Goal: Navigation & Orientation: Find specific page/section

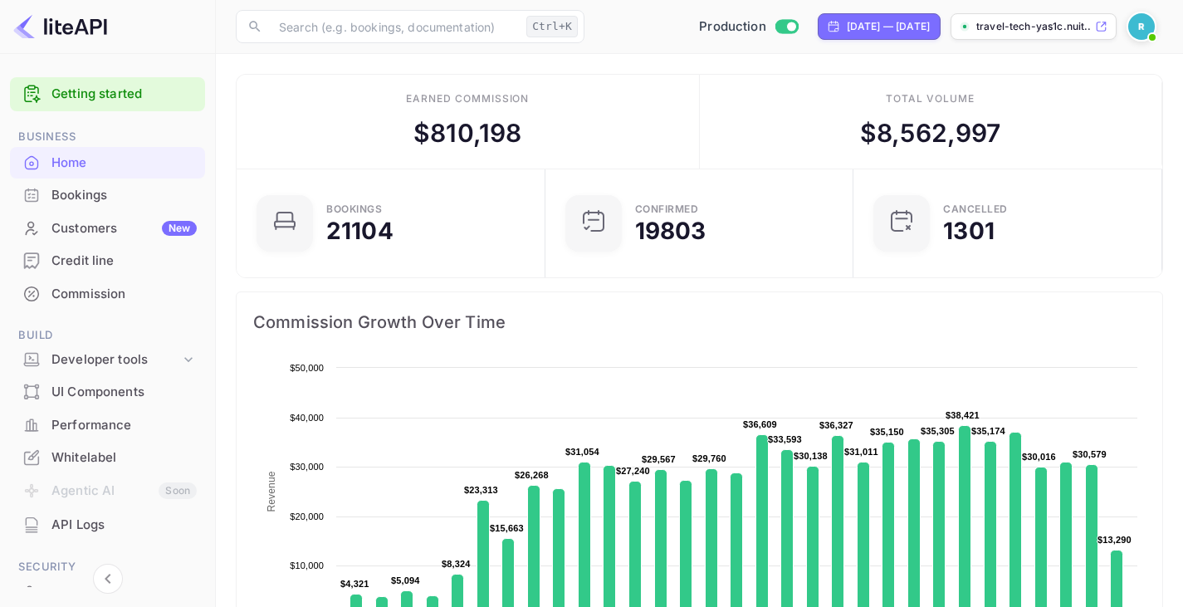
click at [80, 229] on div "Customers New" at bounding box center [123, 228] width 145 height 19
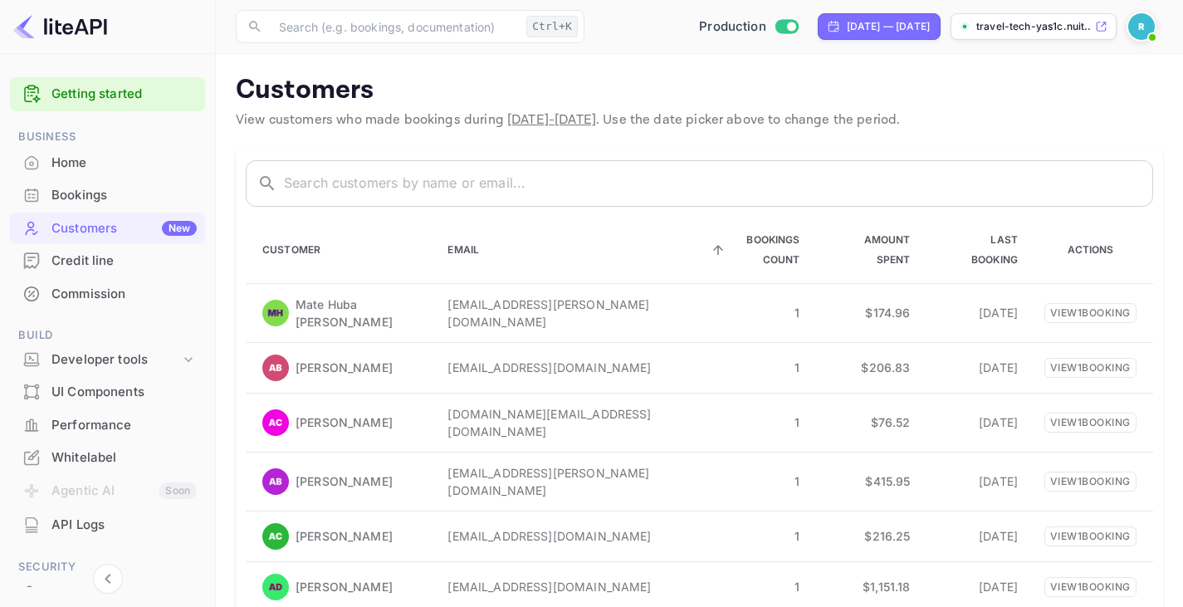
click at [710, 243] on icon at bounding box center [717, 249] width 15 height 15
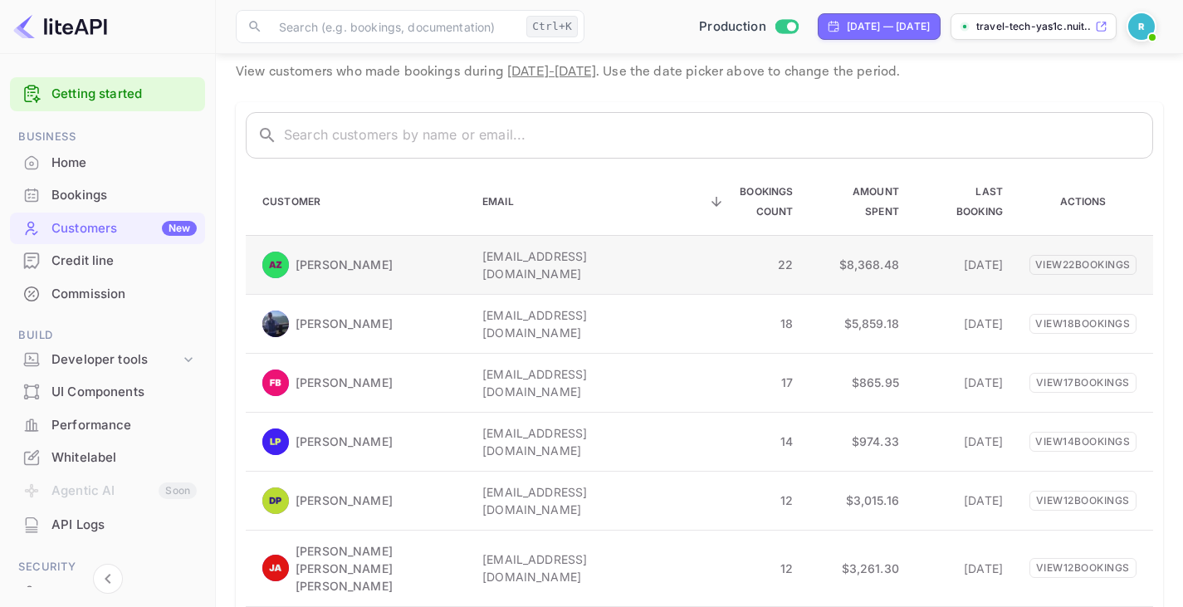
scroll to position [41, 0]
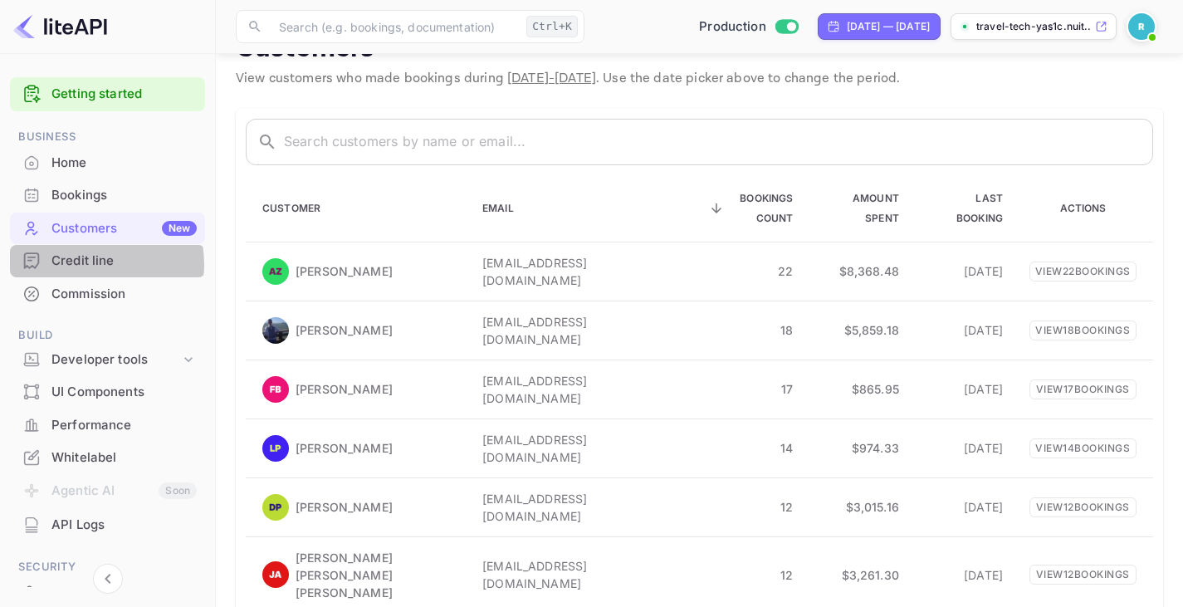
click at [91, 264] on div "Credit line" at bounding box center [123, 260] width 145 height 19
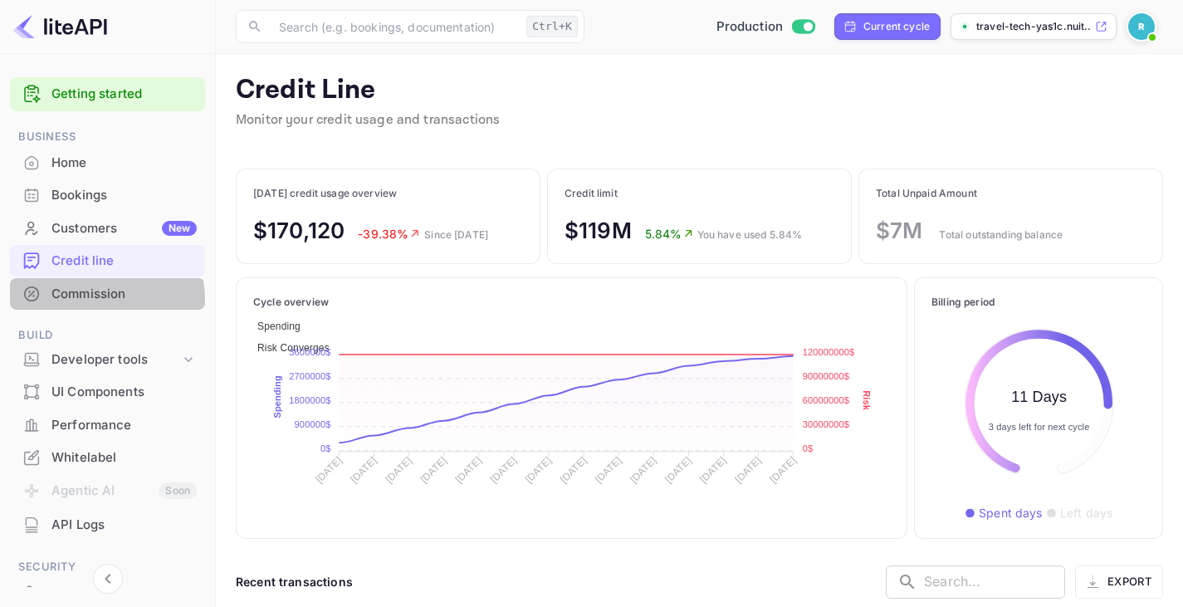
click at [90, 301] on div "Commission" at bounding box center [123, 294] width 145 height 19
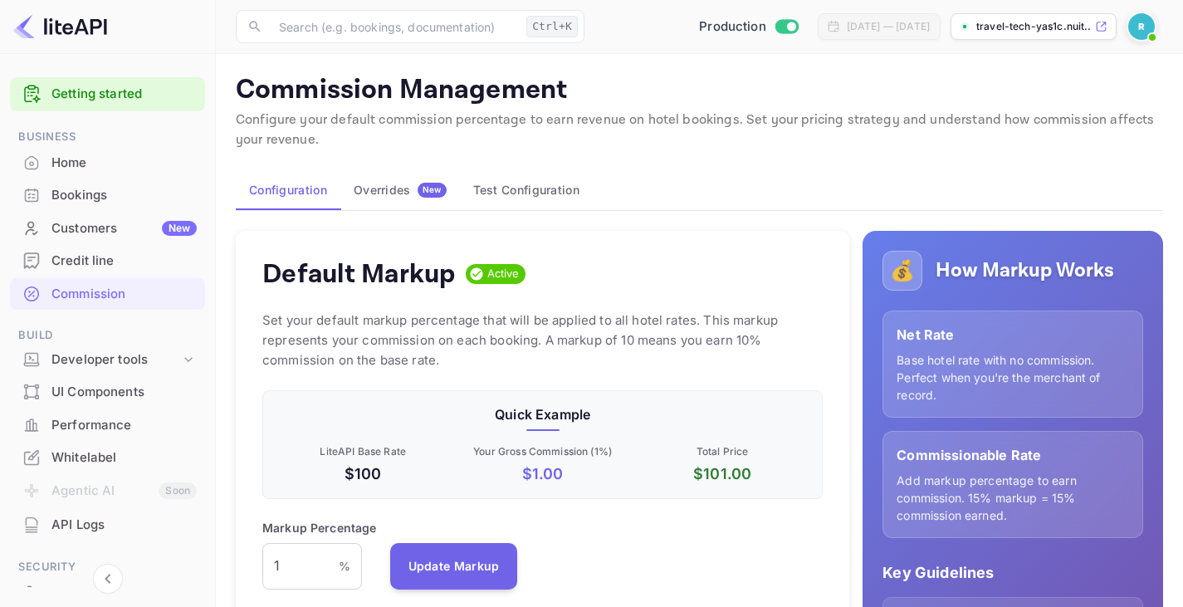
click at [382, 190] on div "Overrides New" at bounding box center [400, 190] width 93 height 15
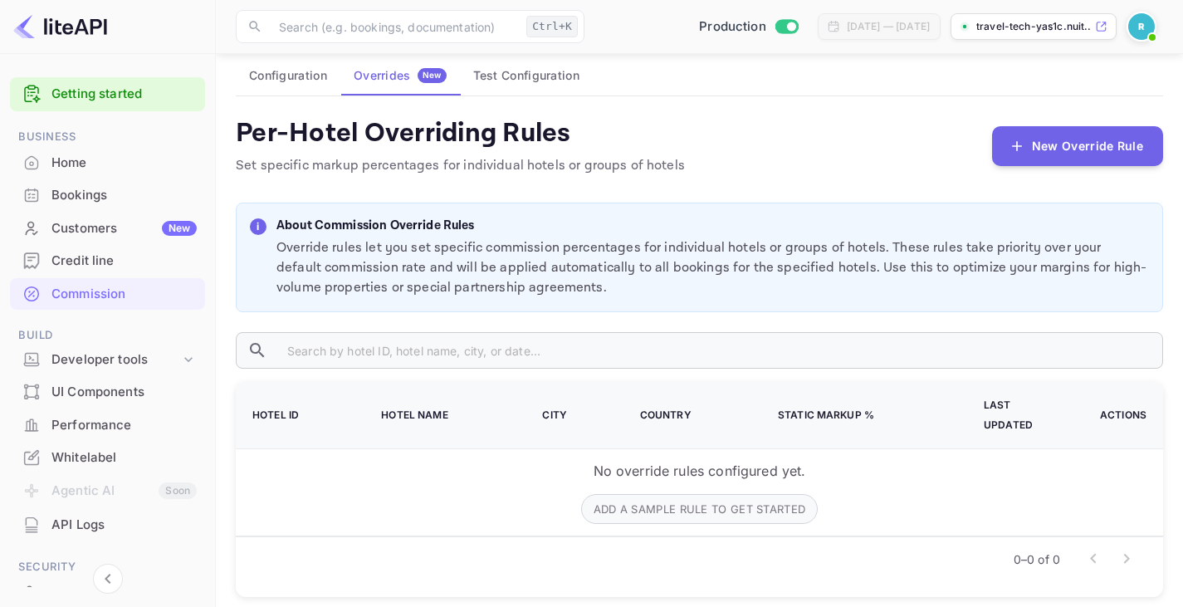
scroll to position [115, 0]
click at [656, 494] on button "Add a sample rule to get started" at bounding box center [699, 509] width 237 height 30
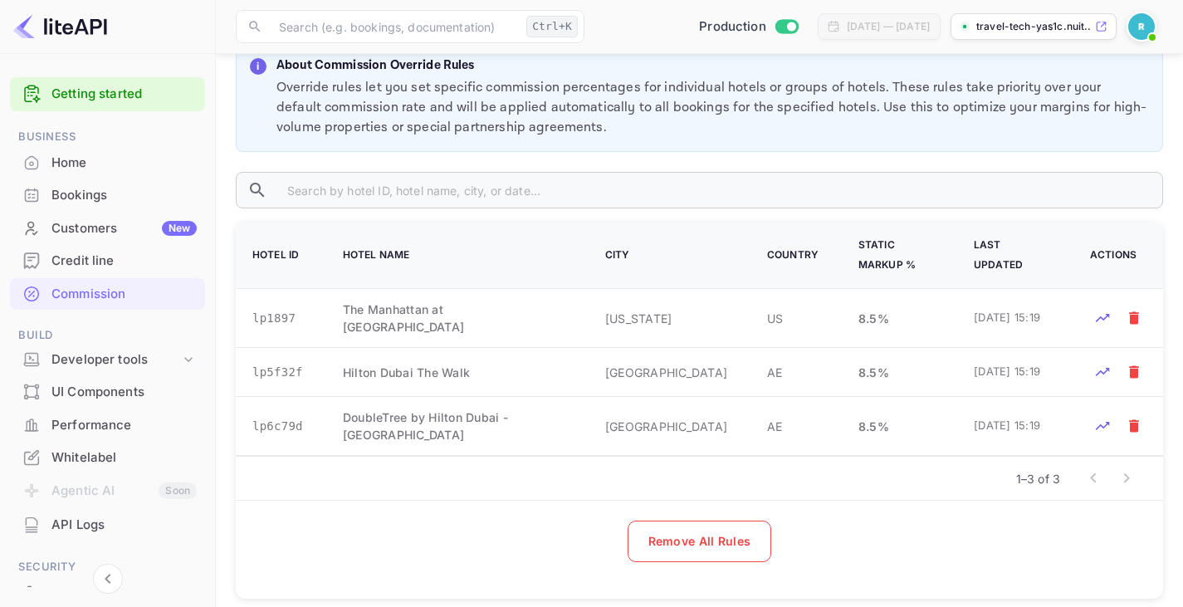
scroll to position [279, 0]
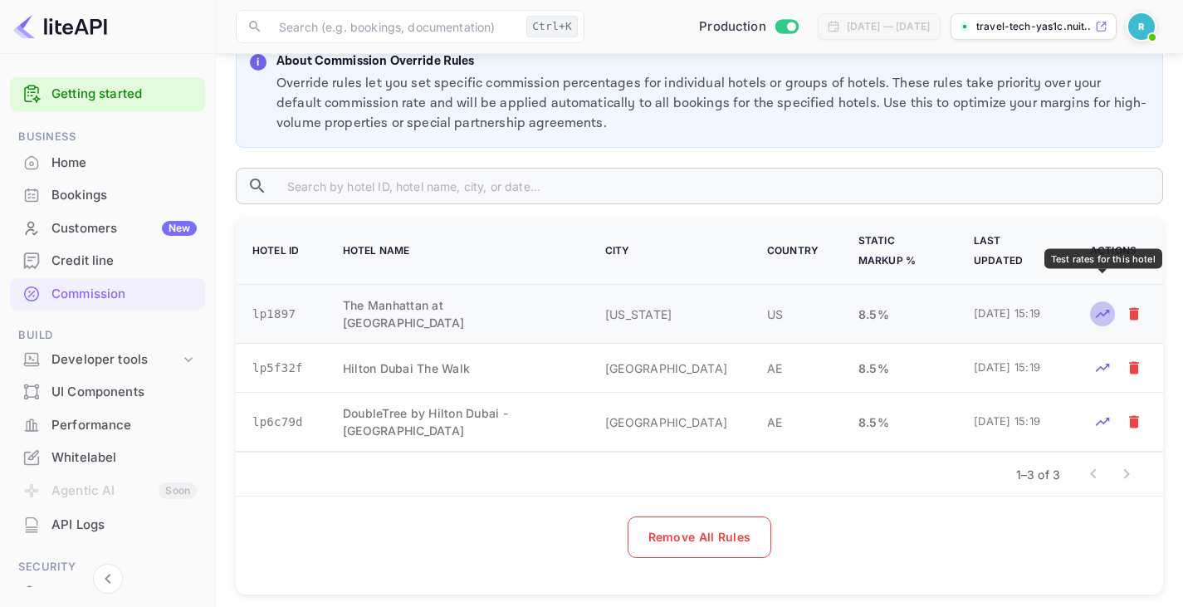
click at [1102, 305] on icon "Test rates for this hotel" at bounding box center [1102, 313] width 17 height 17
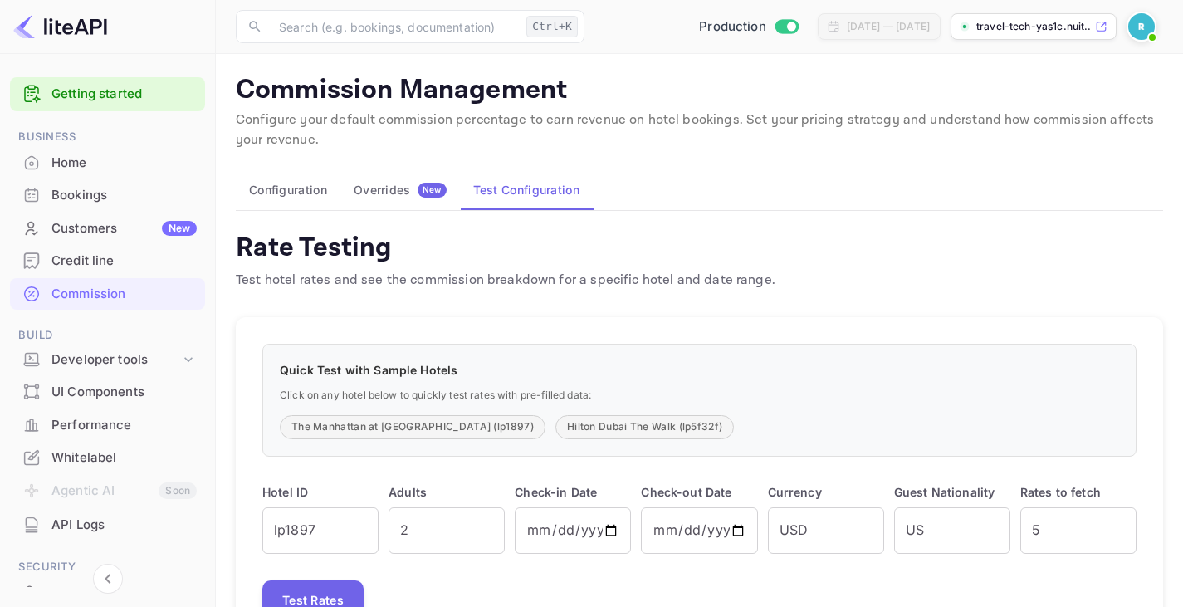
scroll to position [1, 0]
click at [392, 195] on div "Overrides New" at bounding box center [400, 189] width 93 height 15
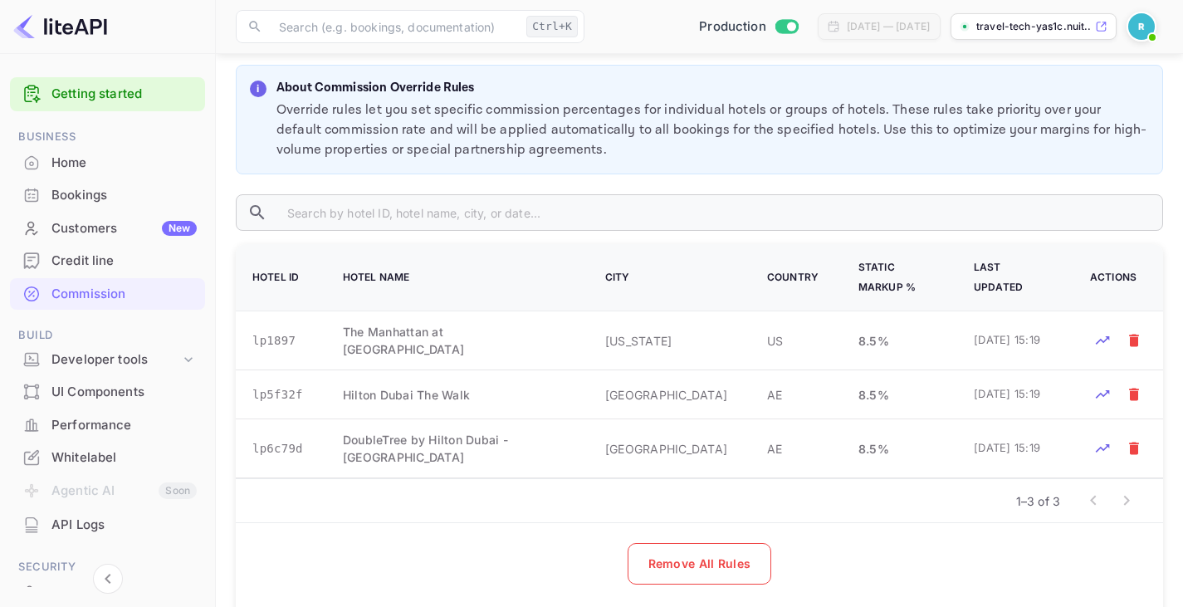
scroll to position [256, 0]
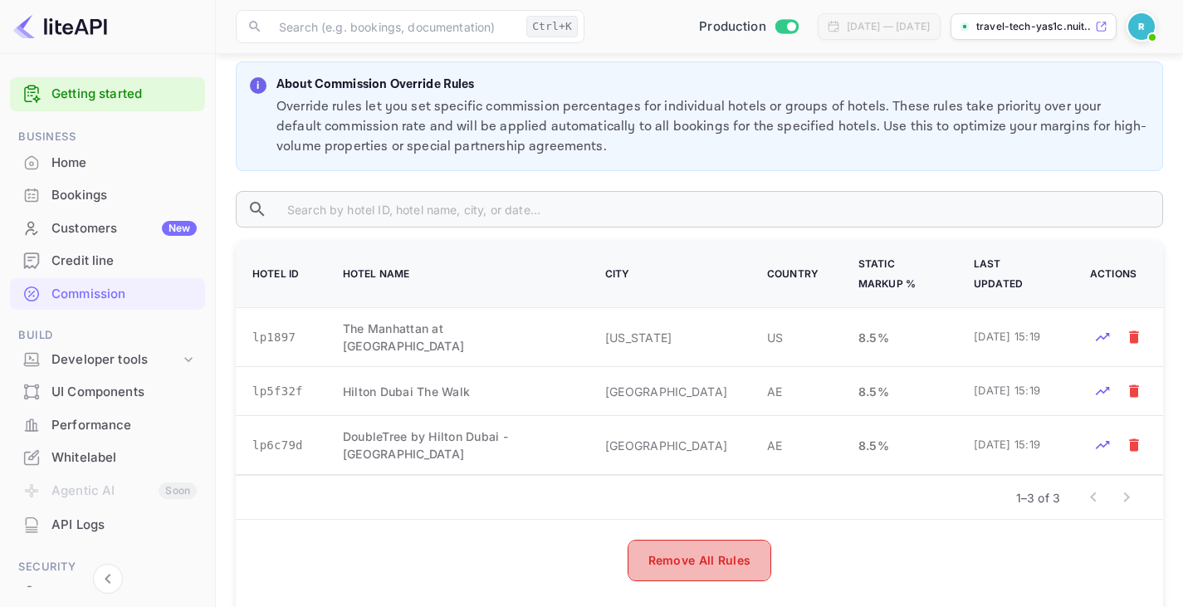
click at [679, 549] on button "Remove All Rules" at bounding box center [699, 559] width 144 height 41
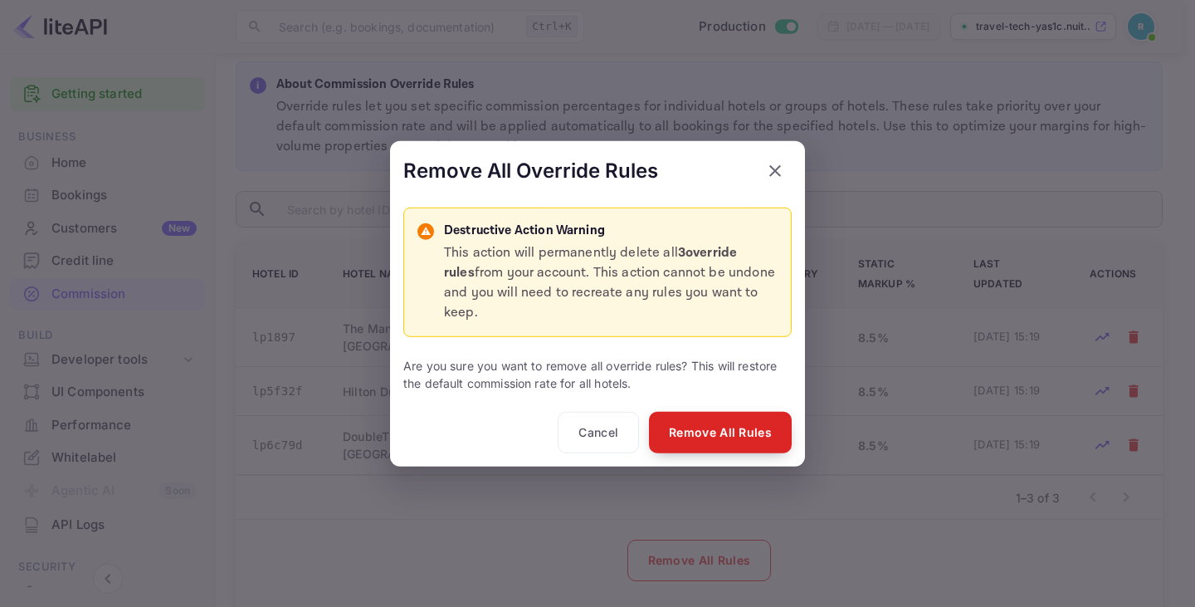
click at [716, 412] on button "Remove All Rules" at bounding box center [720, 432] width 143 height 41
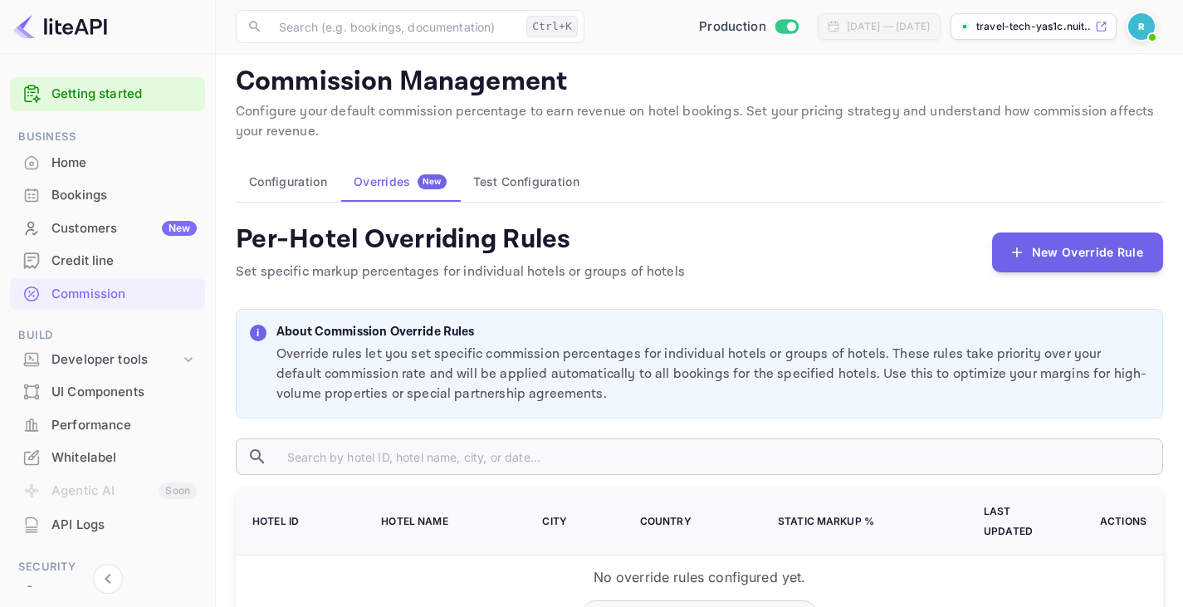
scroll to position [9, 0]
click at [112, 359] on div "Developer tools" at bounding box center [115, 359] width 129 height 19
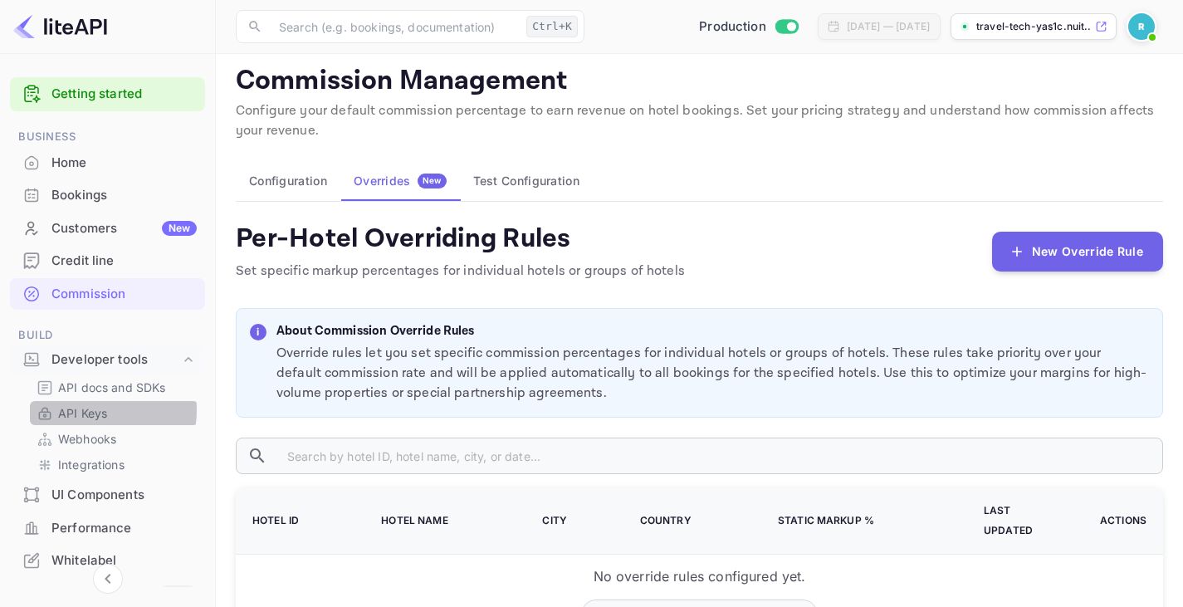
click at [85, 410] on p "API Keys" at bounding box center [82, 412] width 49 height 17
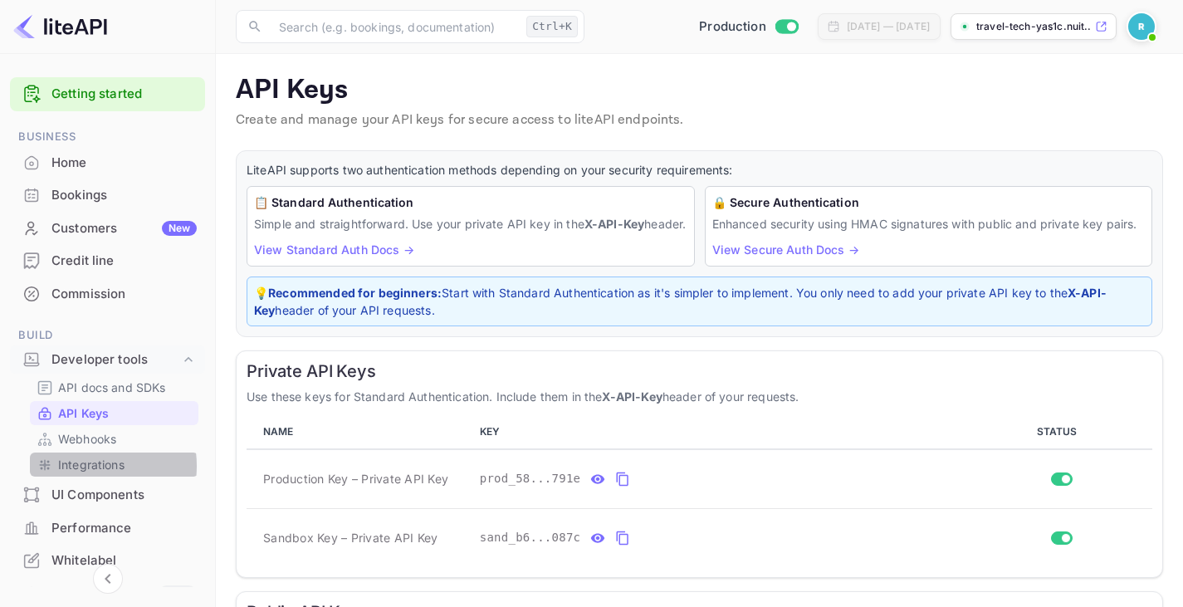
click at [80, 466] on p "Integrations" at bounding box center [91, 464] width 66 height 17
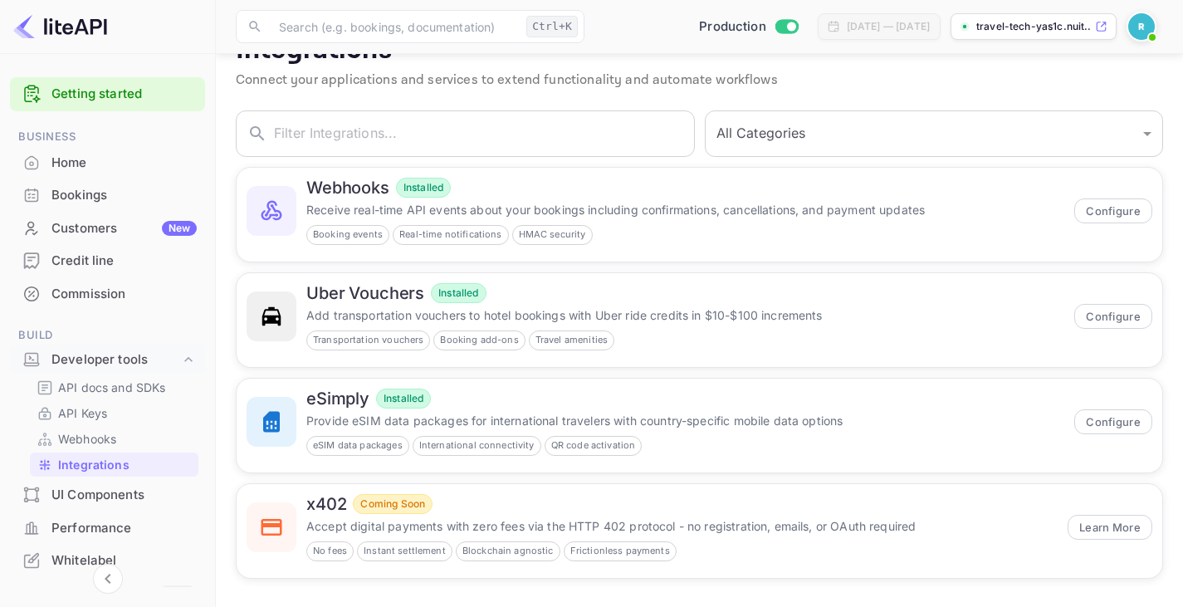
scroll to position [46, 0]
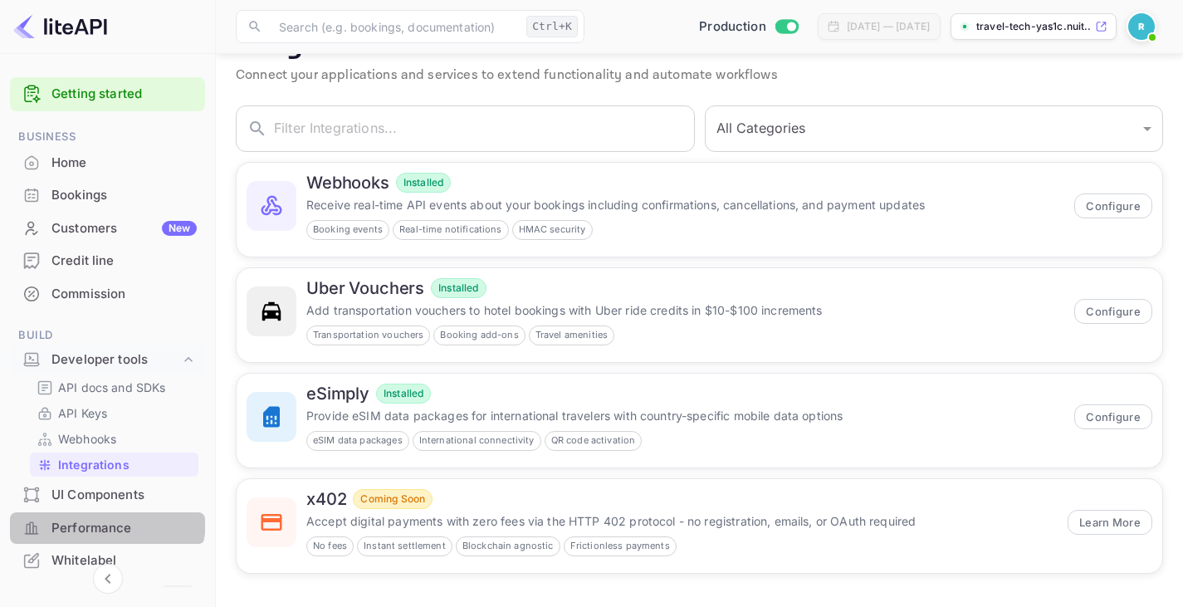
click at [104, 520] on div "Performance" at bounding box center [123, 528] width 145 height 19
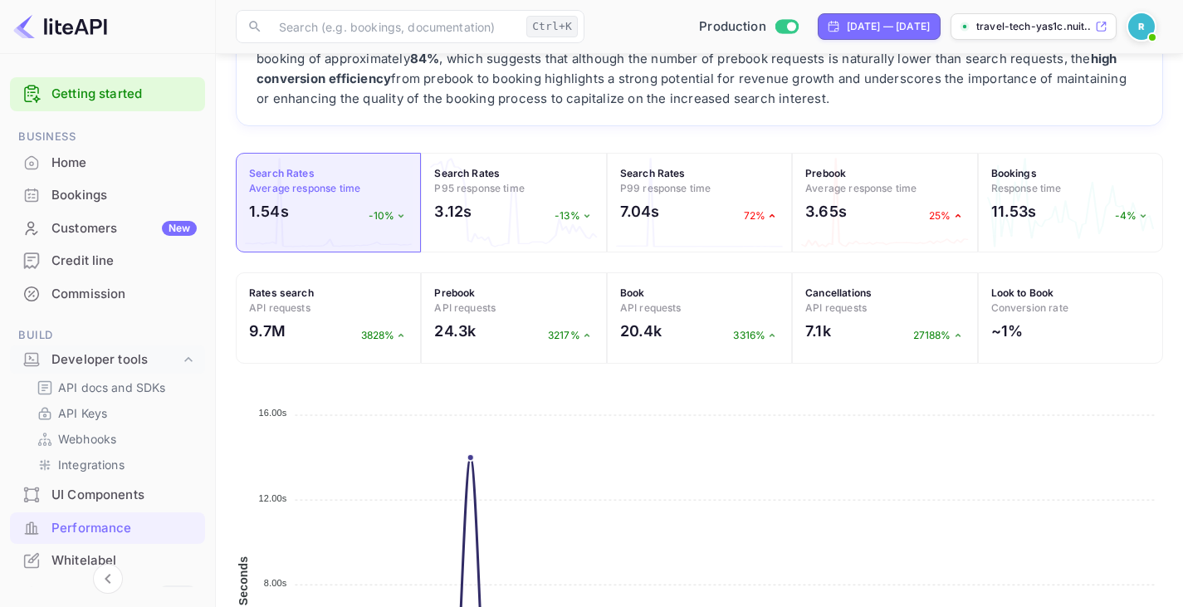
scroll to position [149, 0]
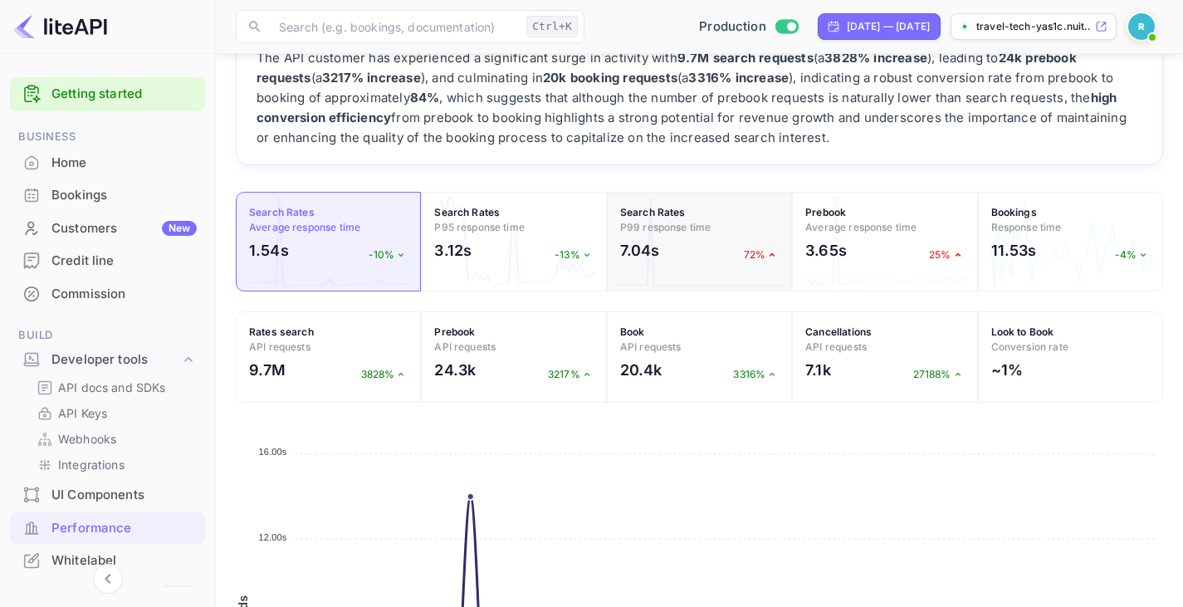
click at [679, 258] on div "7.04s 72%" at bounding box center [699, 254] width 159 height 31
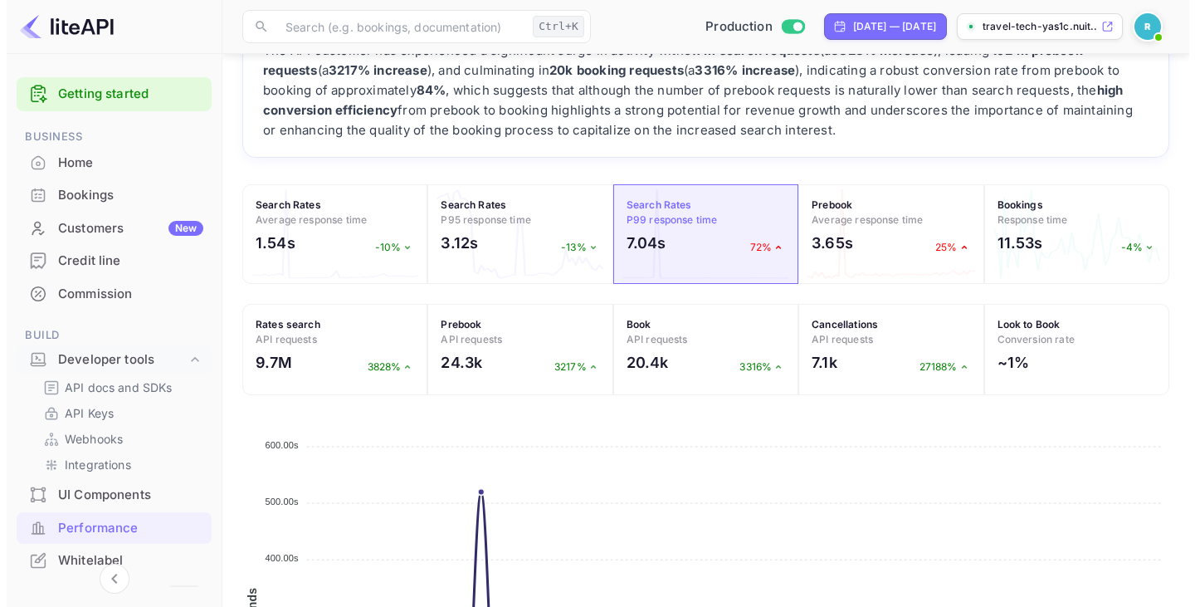
scroll to position [88, 0]
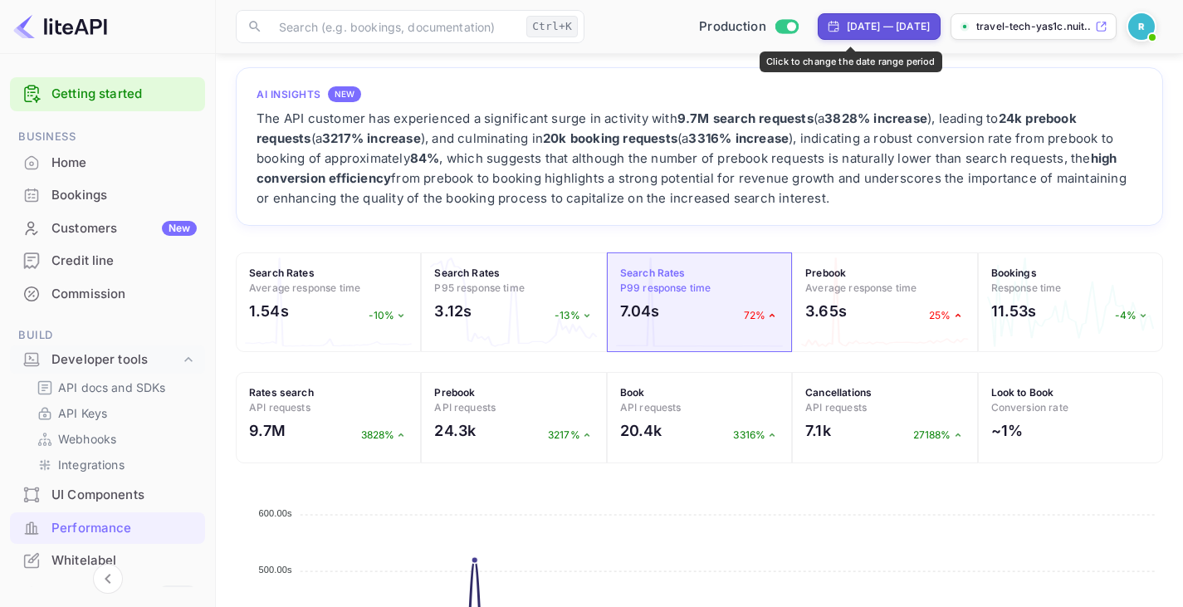
click at [846, 24] on div "[DATE] — [DATE]" at bounding box center [887, 26] width 83 height 15
select select "6"
select select "2025"
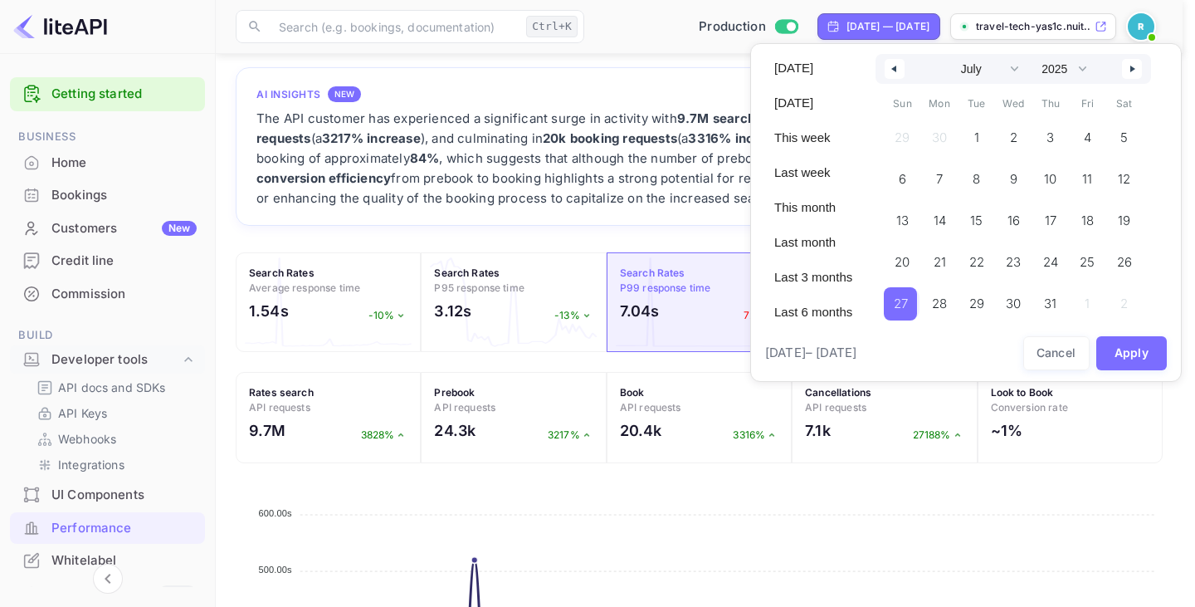
click at [904, 311] on span "27" at bounding box center [901, 304] width 14 height 30
click at [1051, 303] on span "31" at bounding box center [1048, 304] width 12 height 30
click at [1131, 359] on button "Apply" at bounding box center [1131, 353] width 71 height 34
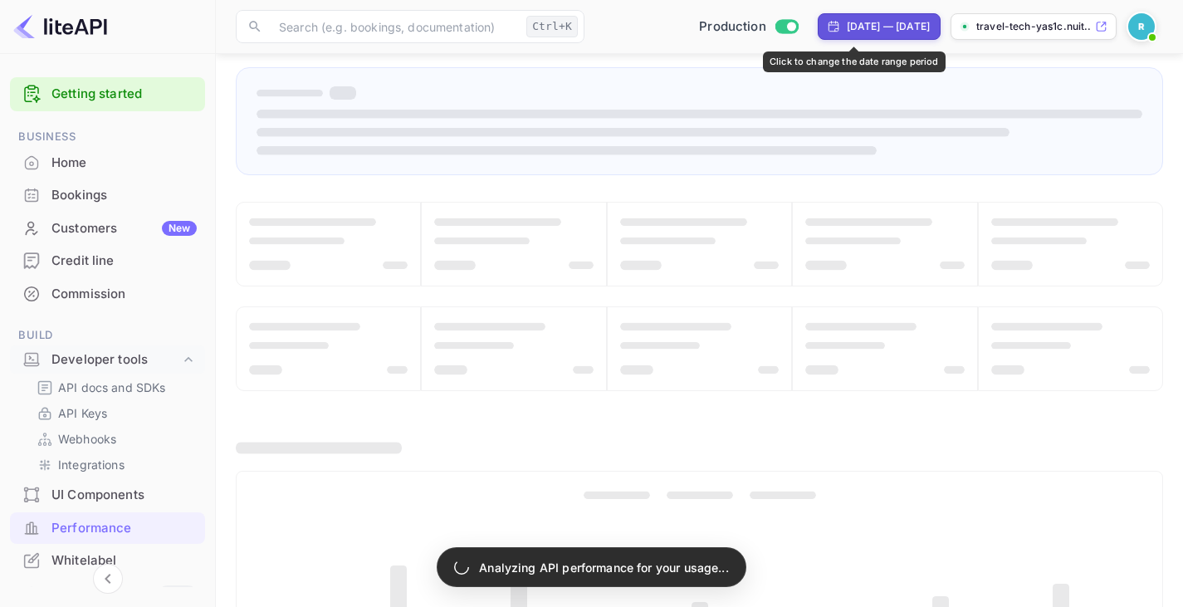
click at [905, 22] on div "[DATE] — [DATE]" at bounding box center [887, 26] width 83 height 15
select select "6"
select select "2025"
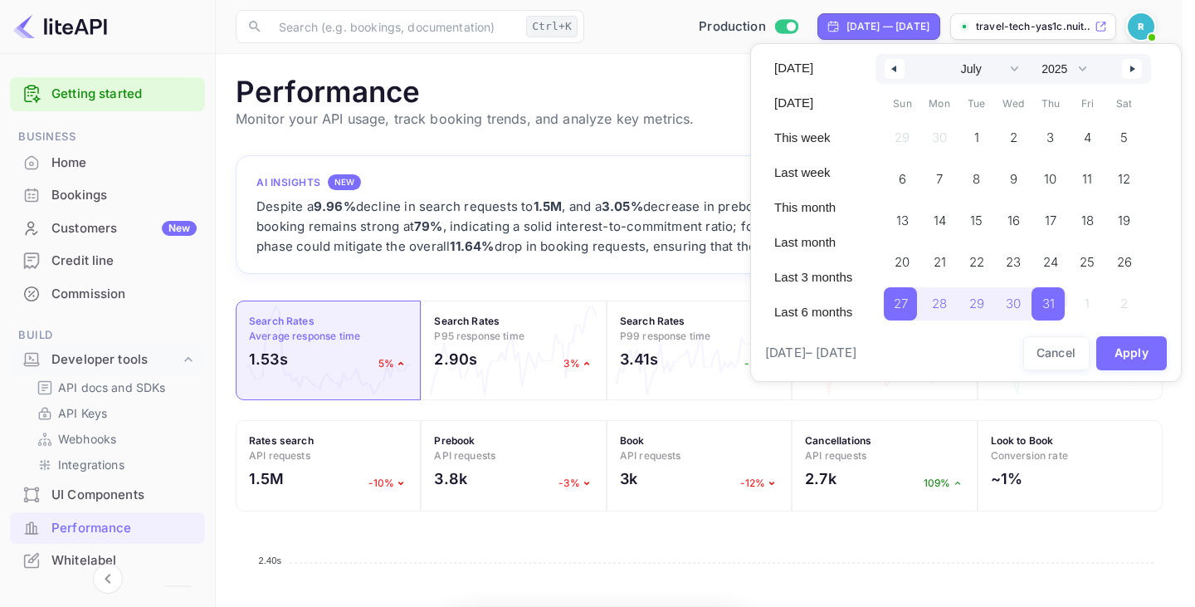
click at [723, 444] on div at bounding box center [597, 303] width 1195 height 607
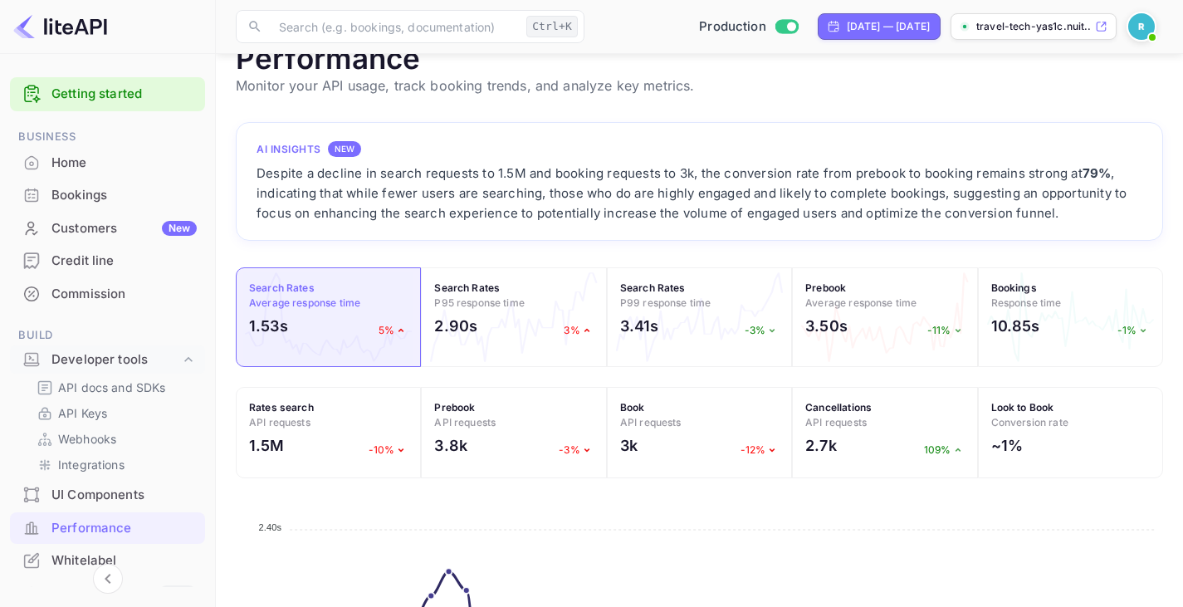
scroll to position [150, 0]
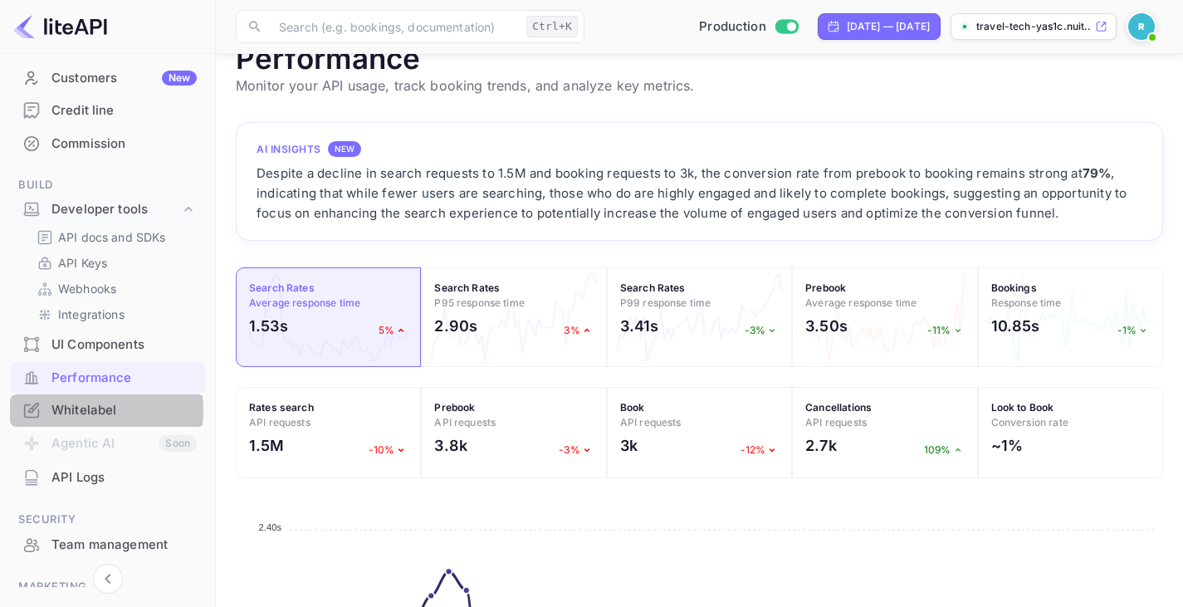
click at [74, 410] on div "Whitelabel" at bounding box center [123, 410] width 145 height 19
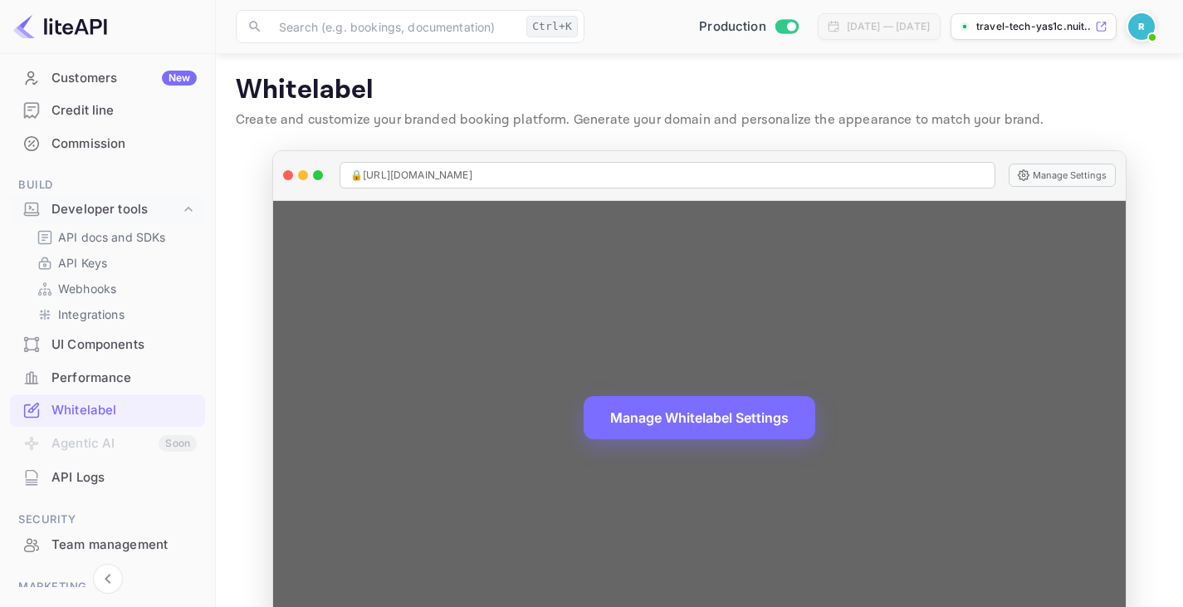
scroll to position [48, 0]
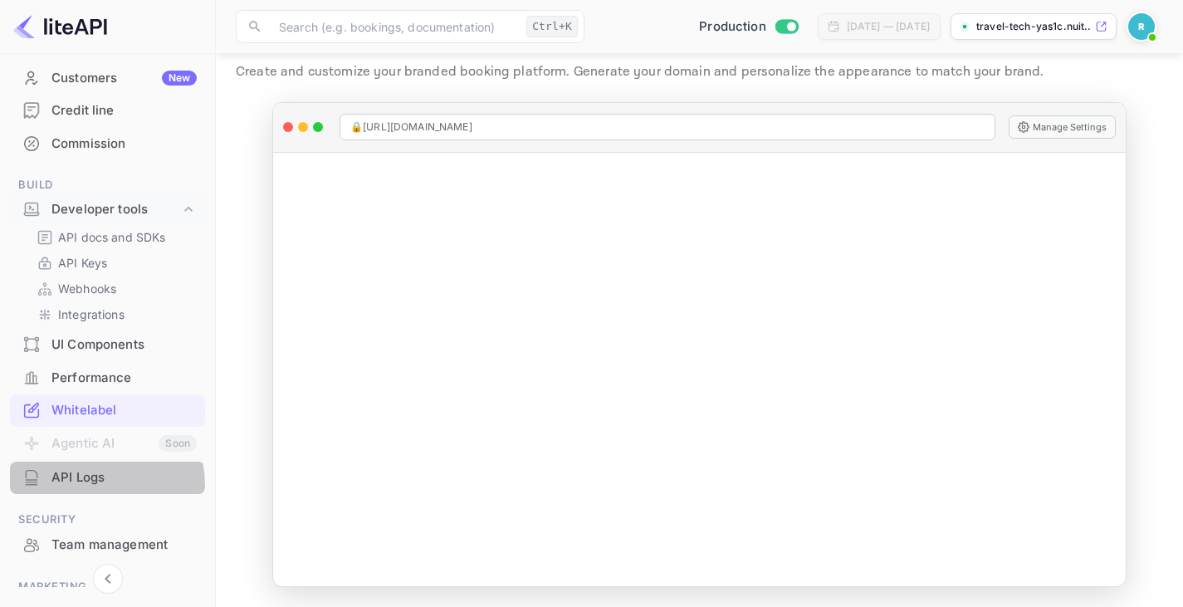
click at [74, 486] on div "API Logs" at bounding box center [123, 477] width 145 height 19
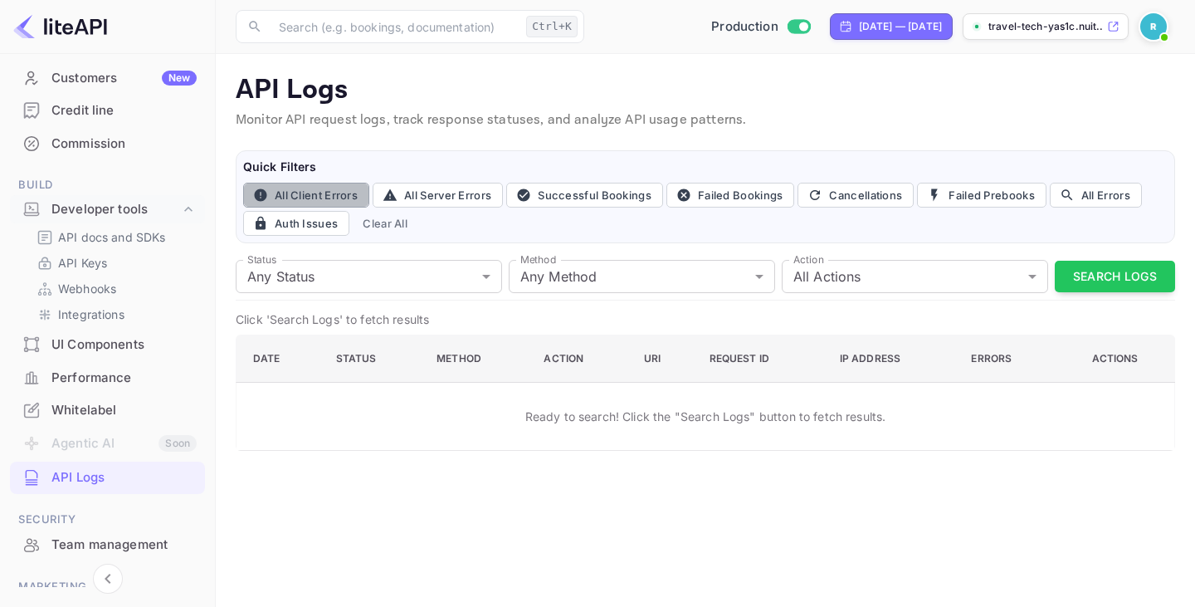
click at [310, 197] on button "All Client Errors" at bounding box center [306, 195] width 126 height 25
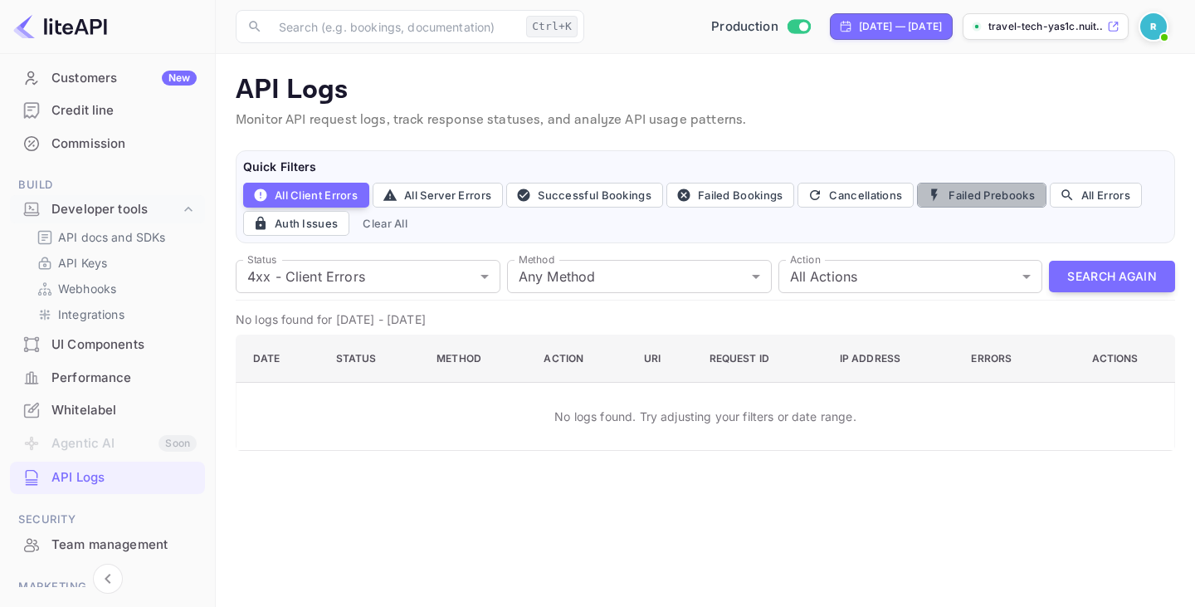
click at [955, 183] on button "Failed Prebooks" at bounding box center [981, 195] width 129 height 25
type input "400"
type input "post"
type input "prebook"
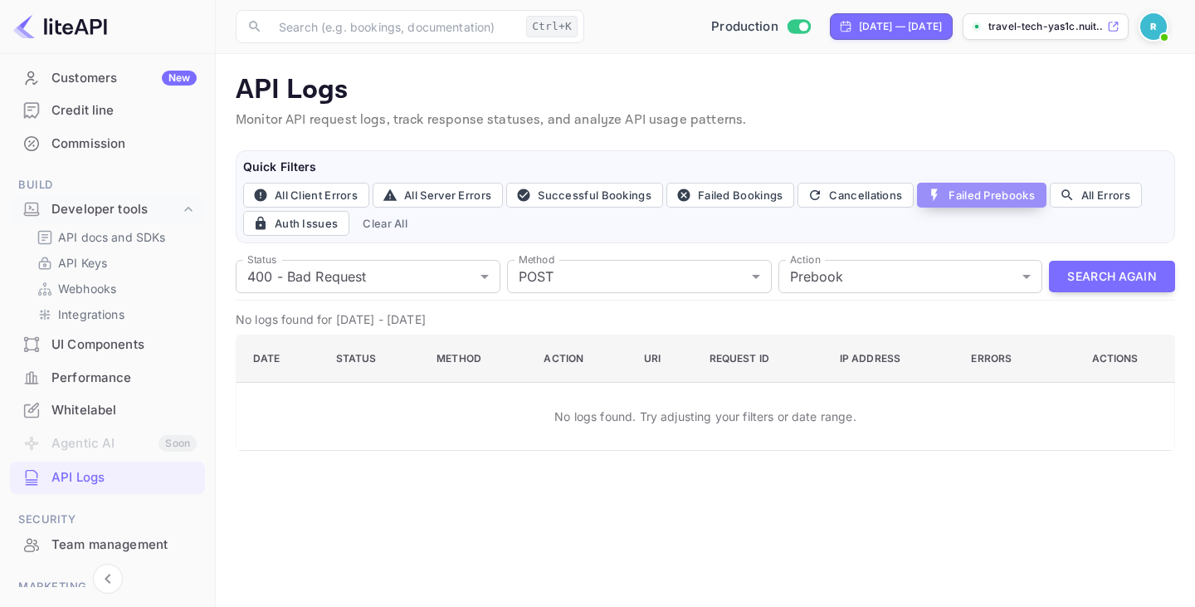
click at [986, 199] on button "Failed Prebooks" at bounding box center [981, 195] width 129 height 25
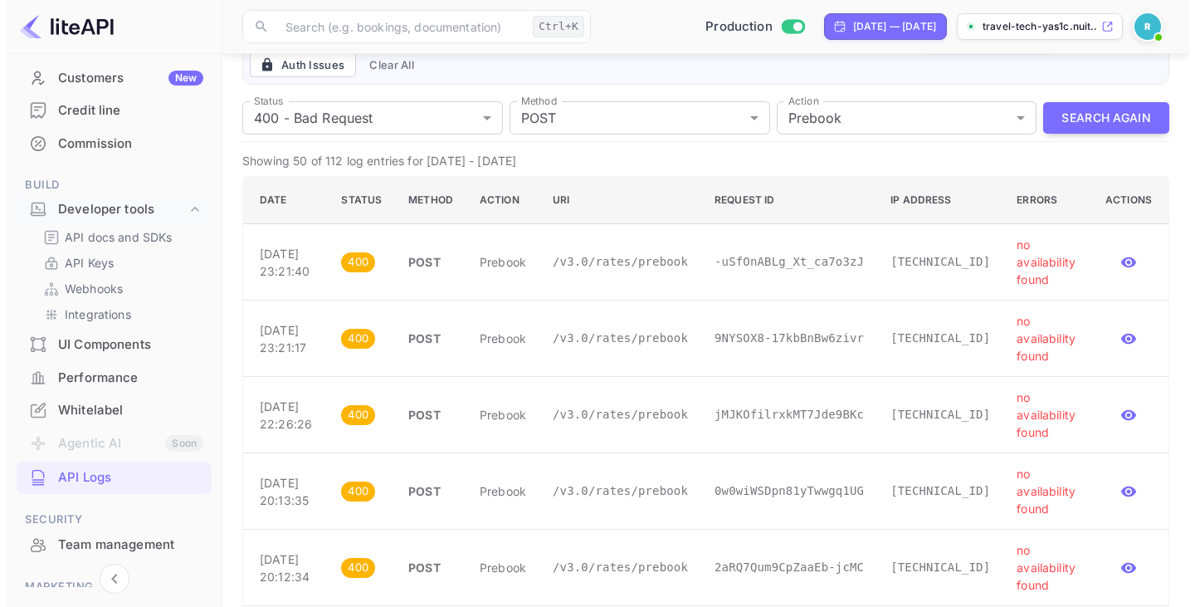
scroll to position [159, 0]
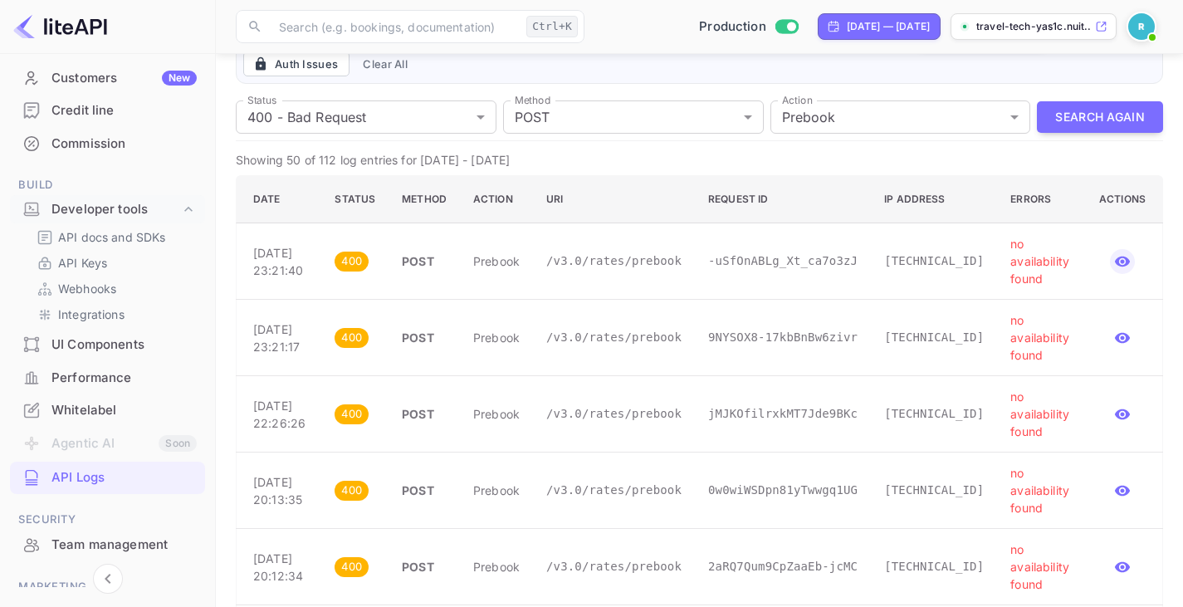
click at [1129, 261] on icon "button" at bounding box center [1122, 261] width 15 height 11
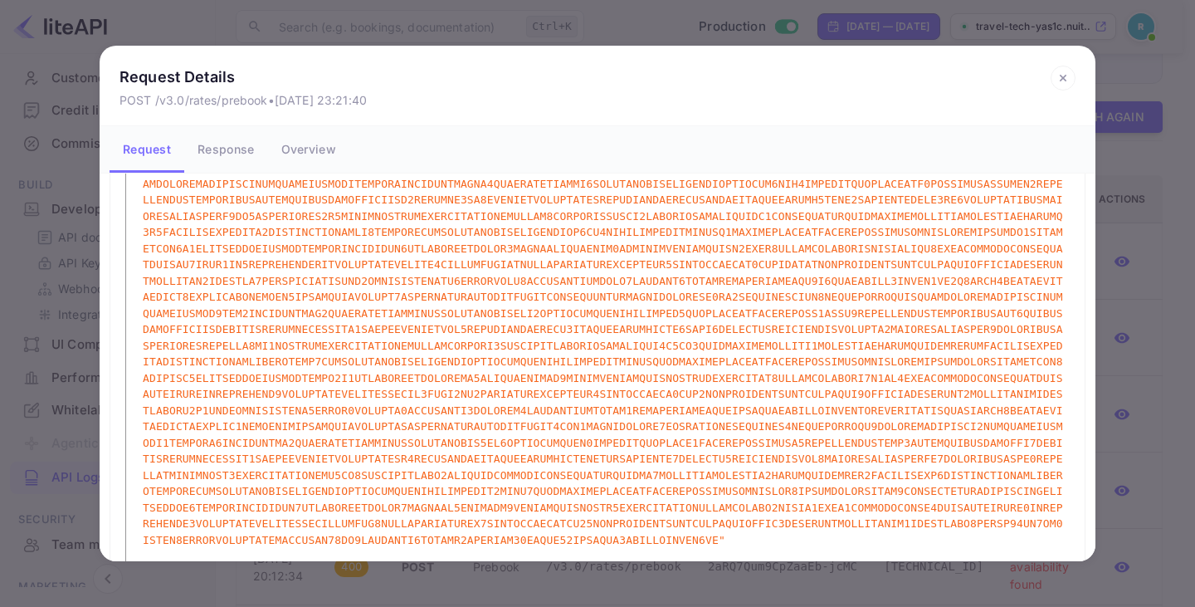
scroll to position [160, 0]
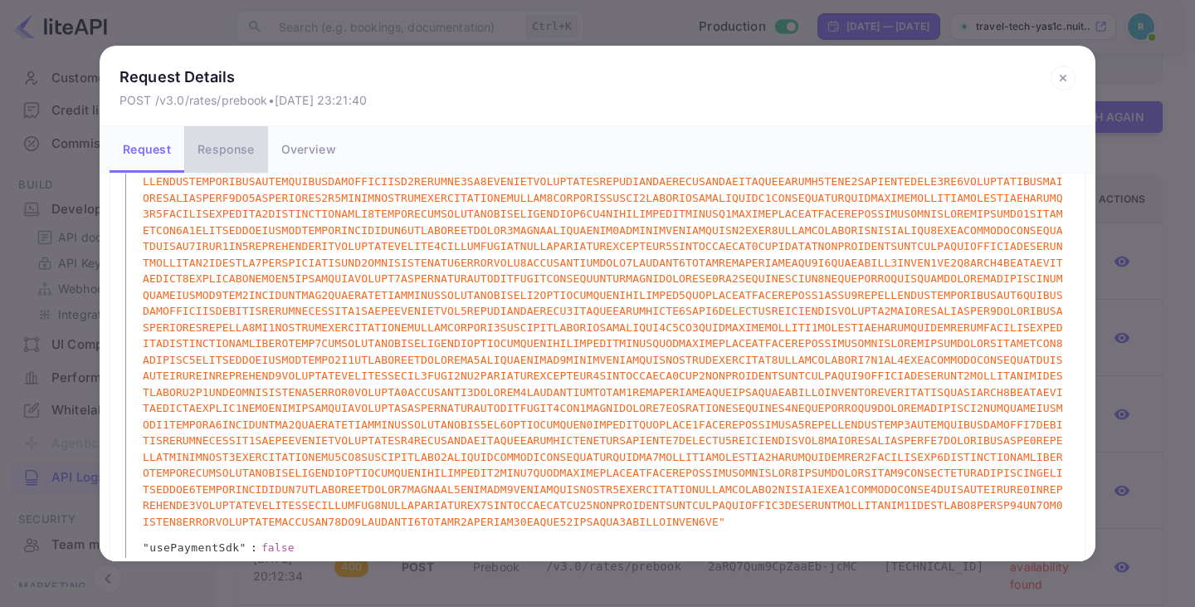
click at [228, 149] on button "Response" at bounding box center [225, 149] width 83 height 46
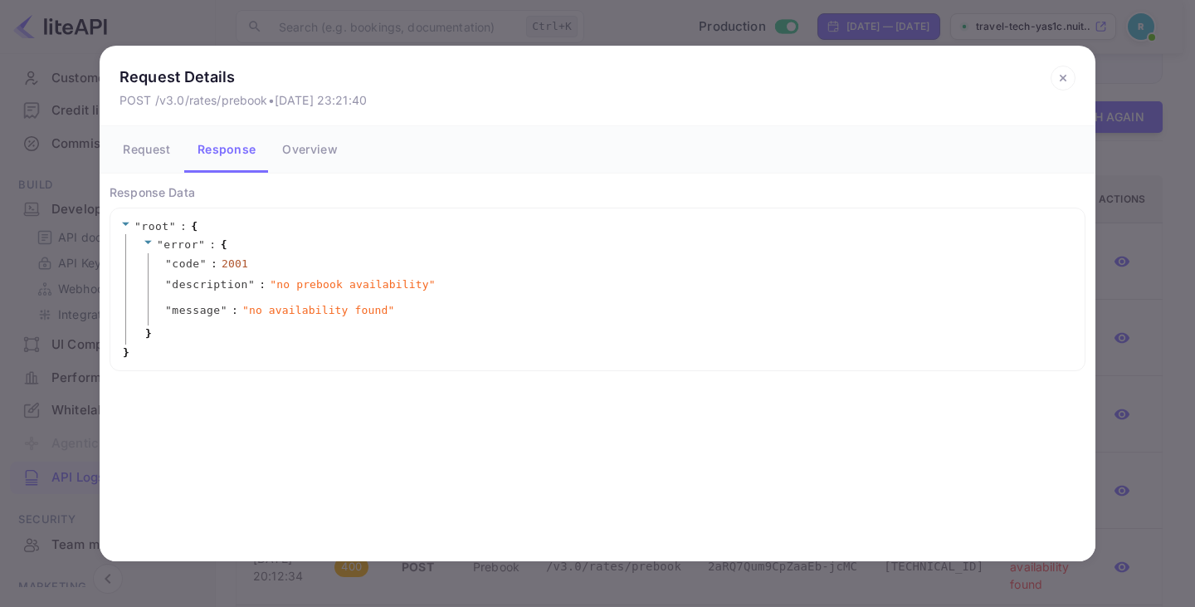
scroll to position [0, 0]
click at [307, 142] on button "Overview" at bounding box center [309, 149] width 81 height 46
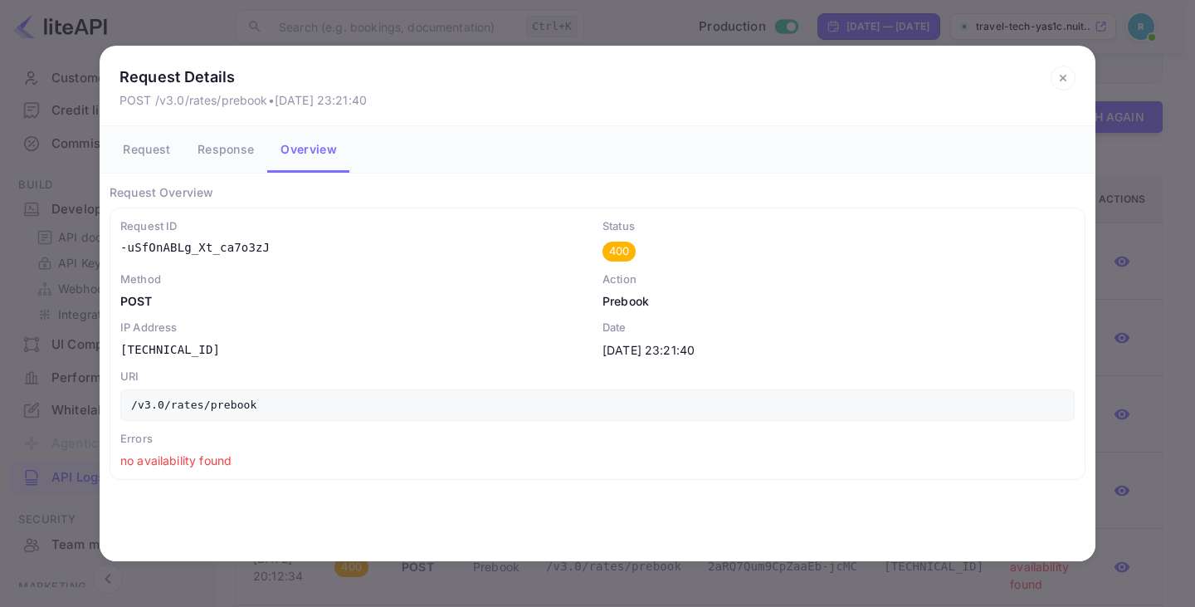
click at [129, 154] on button "Request" at bounding box center [147, 149] width 75 height 46
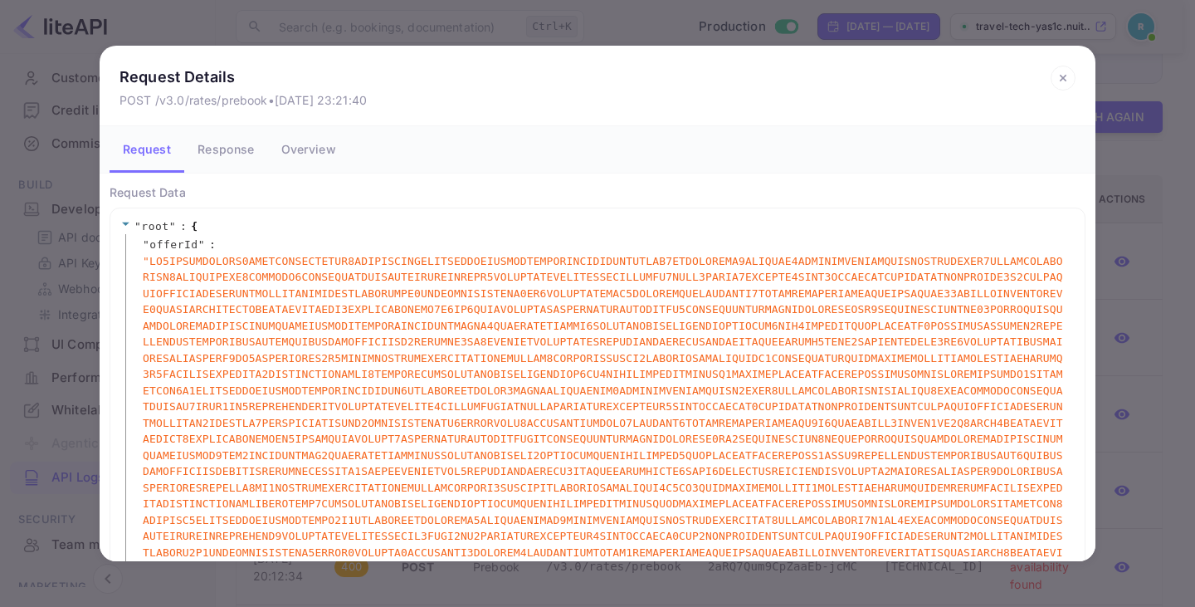
scroll to position [160, 0]
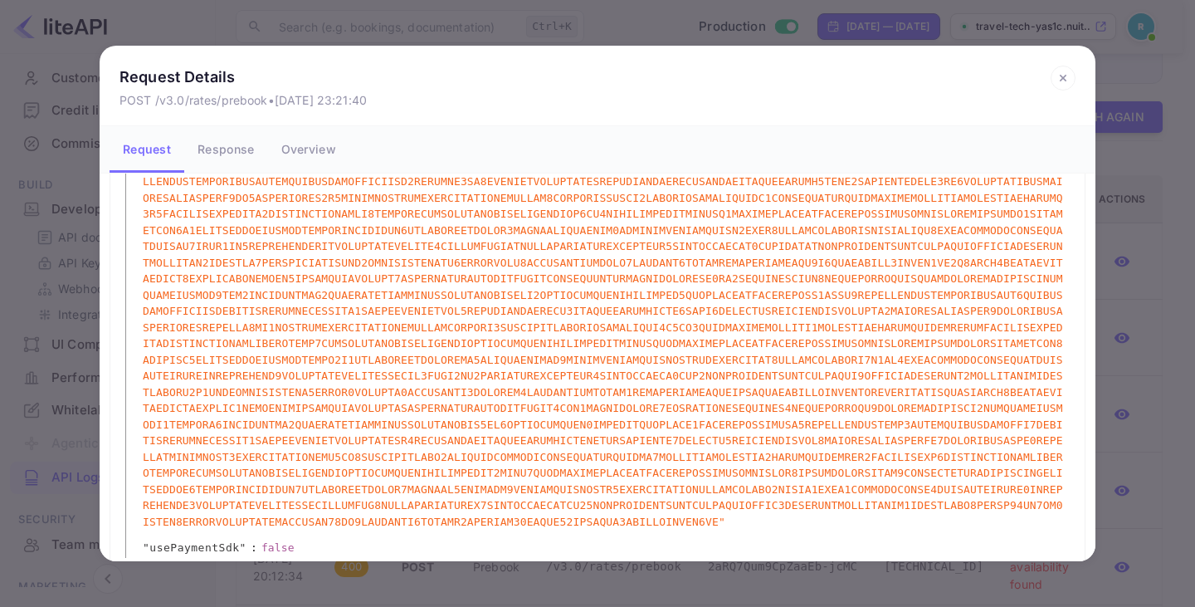
click at [1062, 73] on icon at bounding box center [1063, 78] width 25 height 25
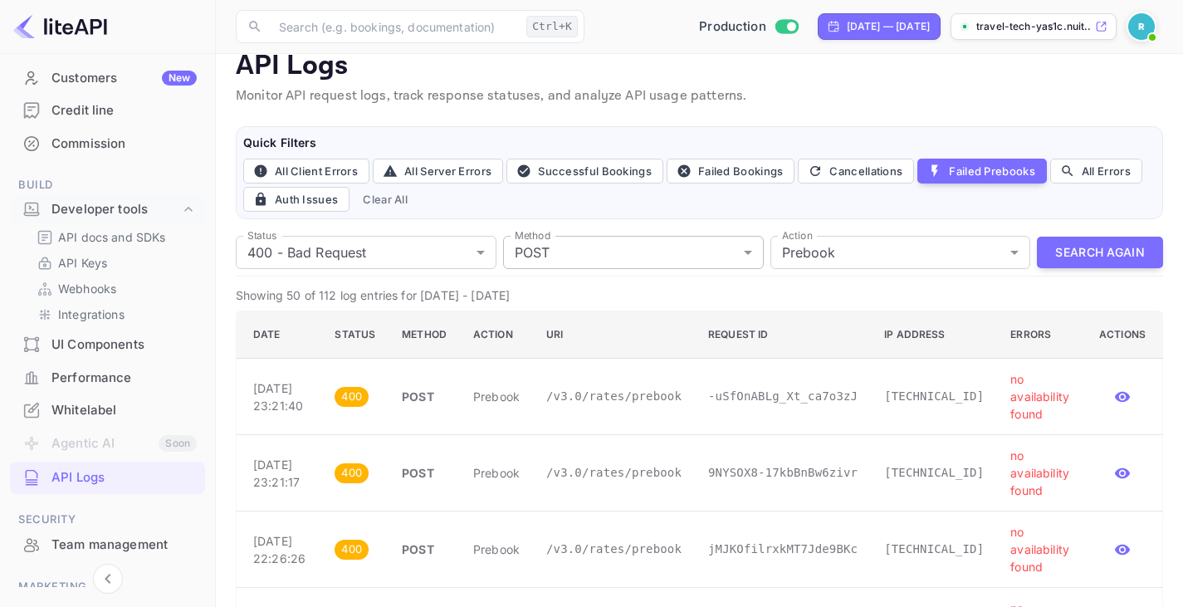
scroll to position [23, 0]
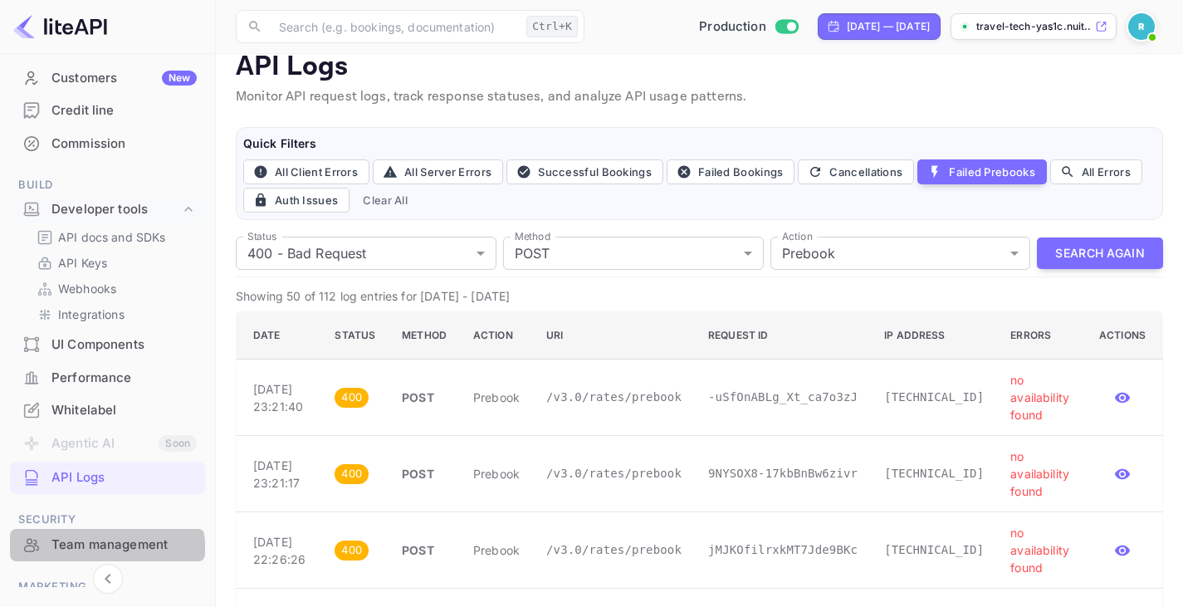
click at [80, 555] on div "Team management" at bounding box center [107, 545] width 195 height 32
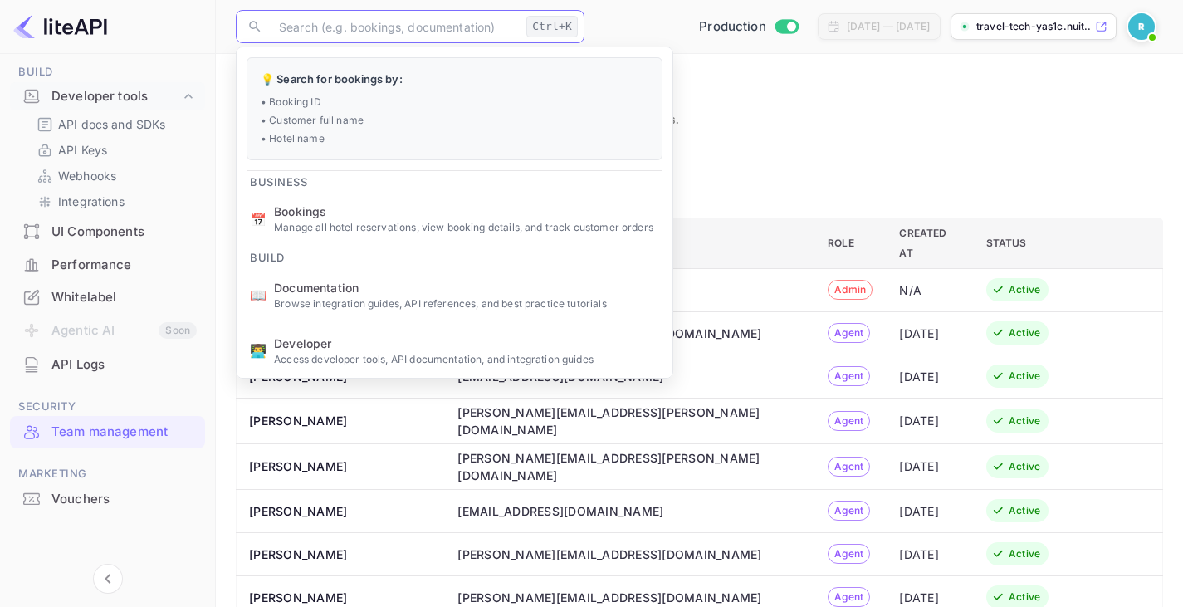
click at [340, 14] on input "text" at bounding box center [394, 26] width 251 height 33
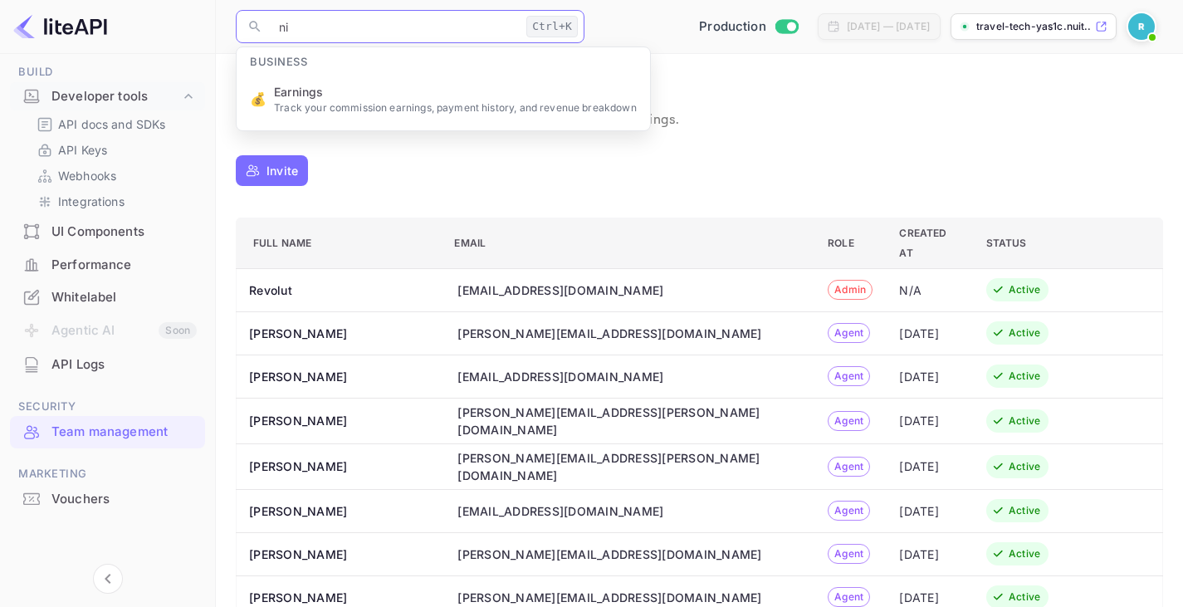
type input "n"
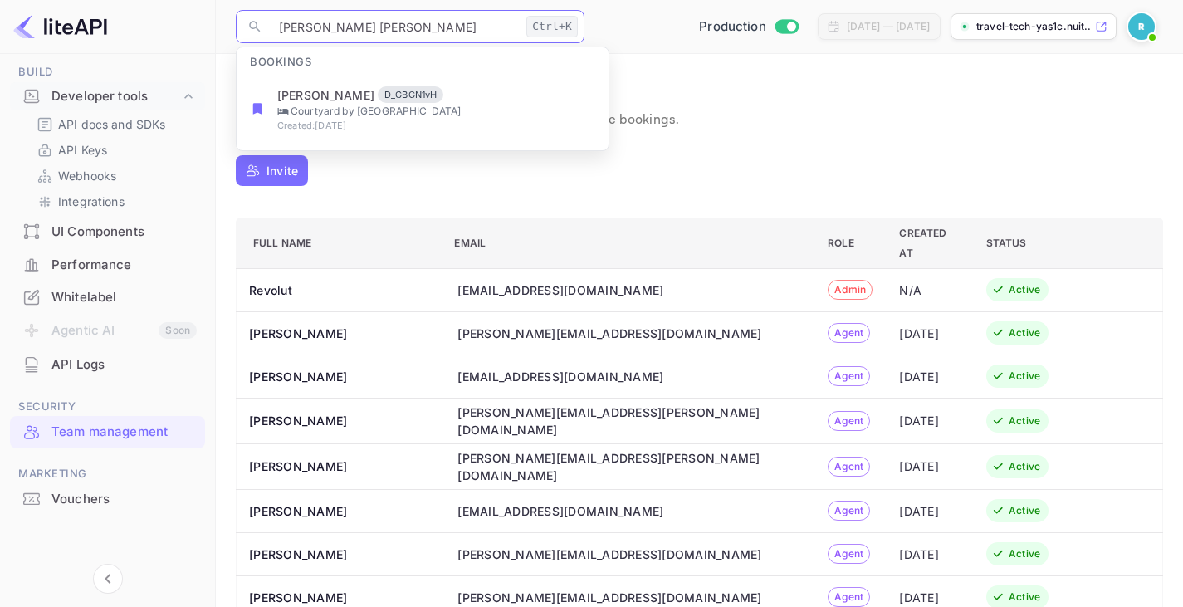
type input "Leyla [DEMOGRAPHIC_DATA]"
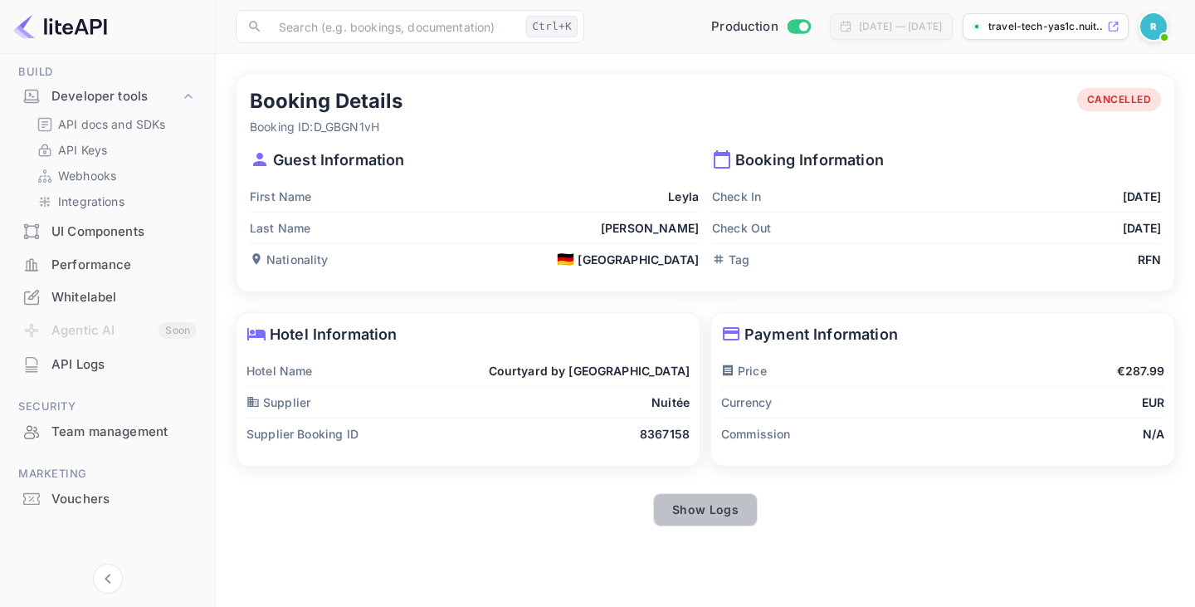
click at [711, 522] on button "Show Logs" at bounding box center [705, 509] width 105 height 33
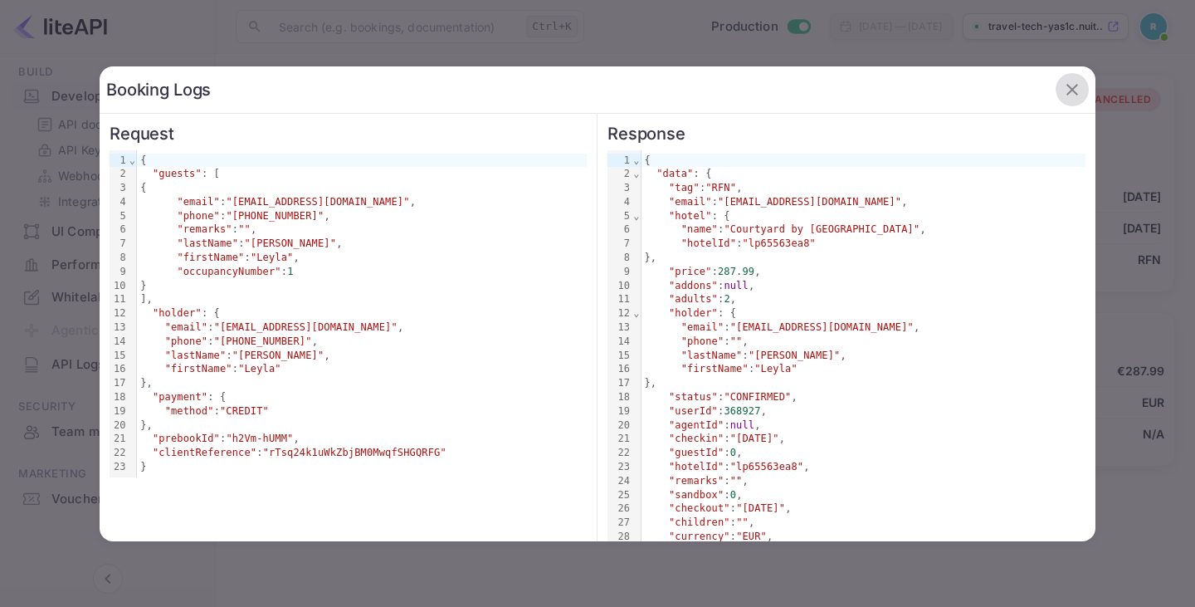
click at [1064, 87] on icon "button" at bounding box center [1072, 90] width 20 height 20
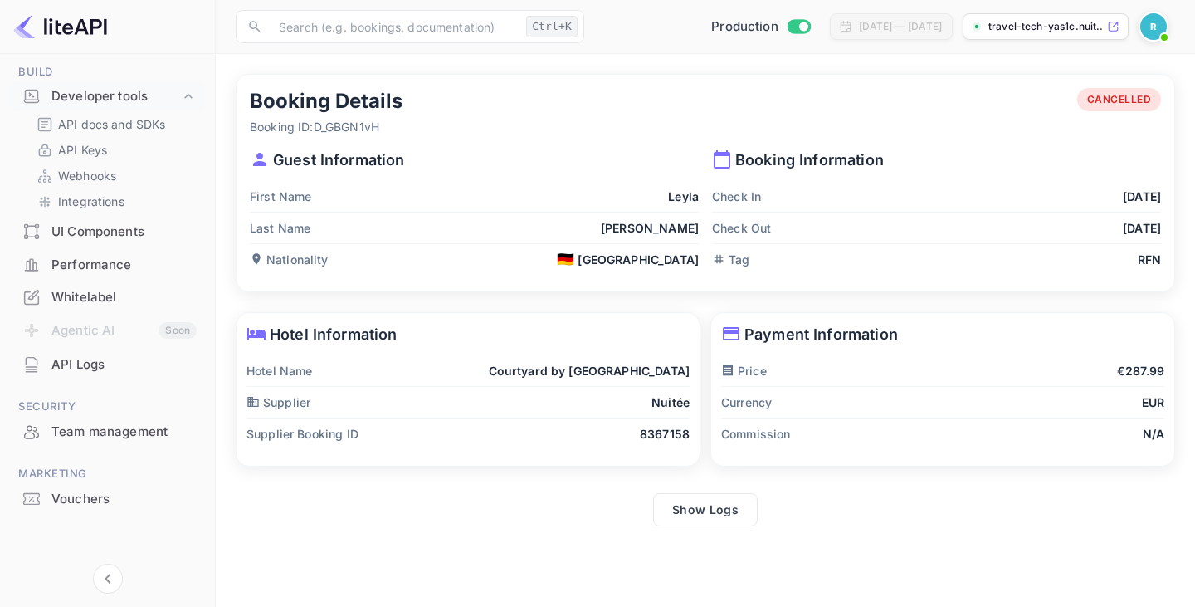
click at [598, 551] on main "Booking Details Booking ID: D_GBGN1vH CANCELLED Guest Information First Name [P…" at bounding box center [705, 330] width 979 height 553
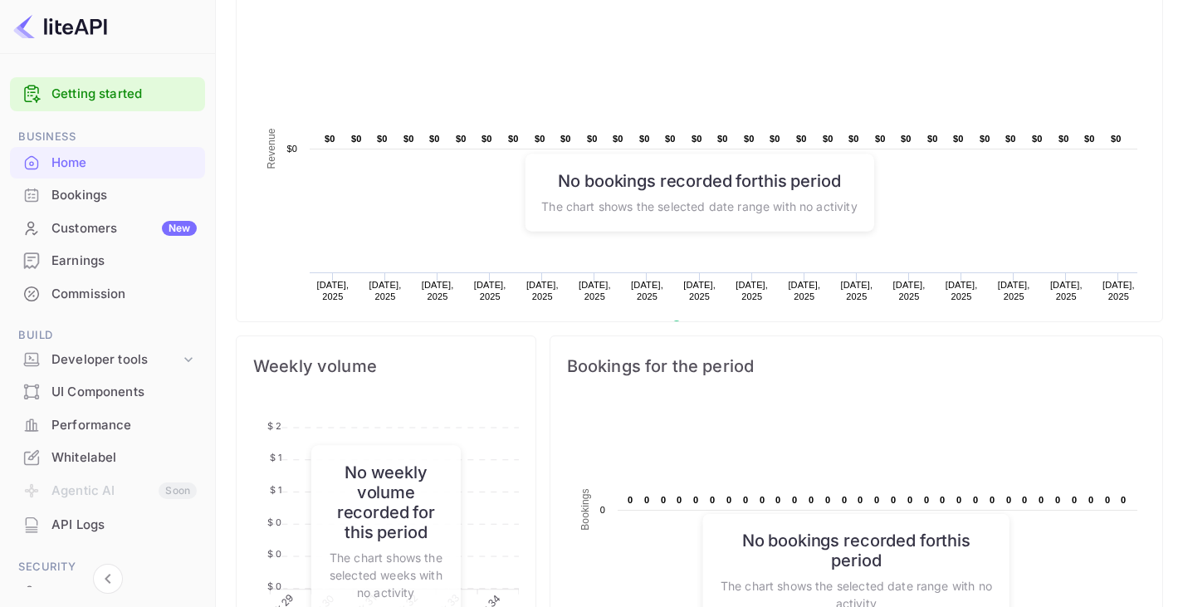
scroll to position [344, 0]
click at [87, 422] on div "Performance" at bounding box center [123, 425] width 145 height 19
checkbox input "true"
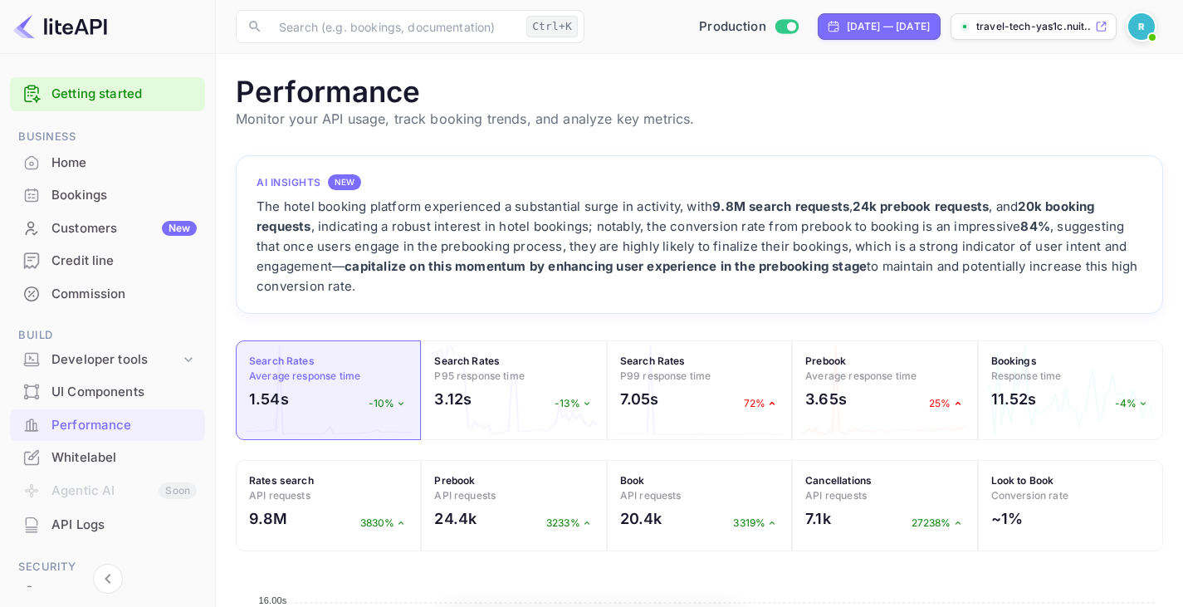
scroll to position [415, 915]
